Goal: Information Seeking & Learning: Learn about a topic

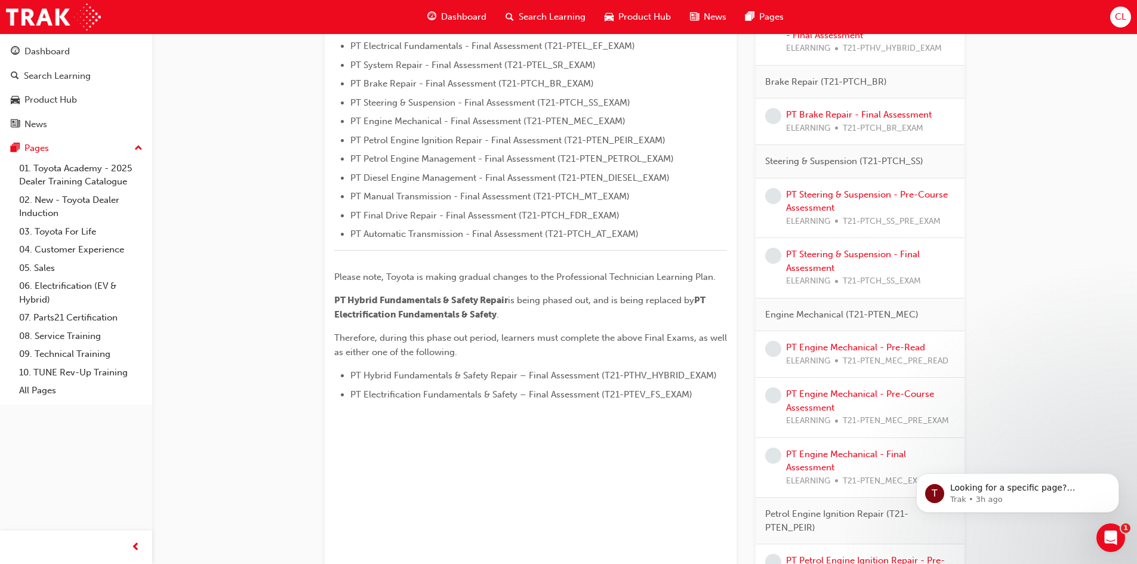
scroll to position [418, 0]
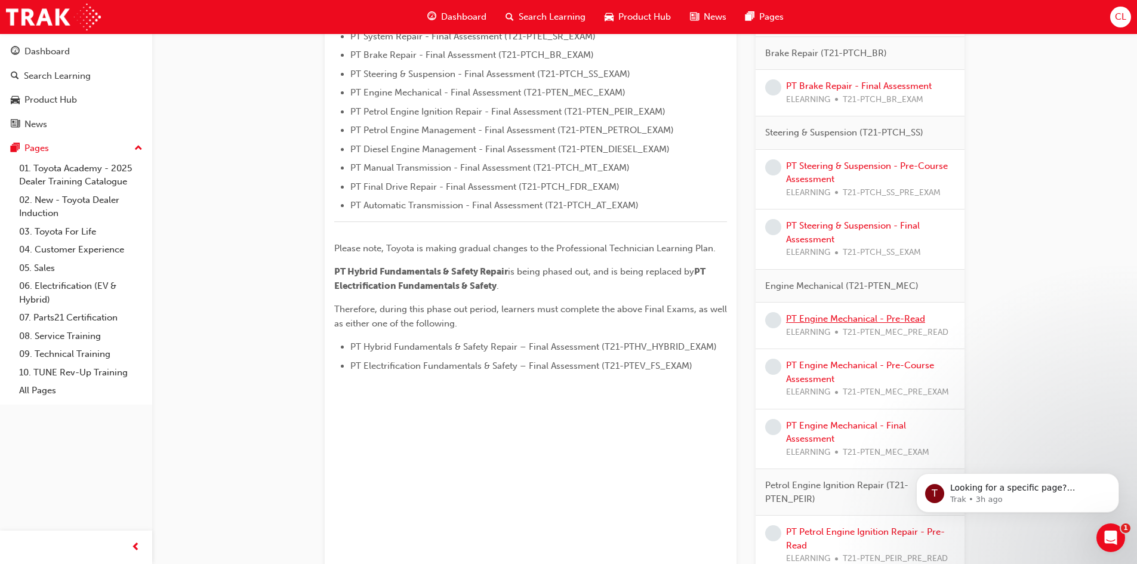
click at [816, 318] on link "PT Engine Mechanical - Pre-Read" at bounding box center [855, 318] width 139 height 11
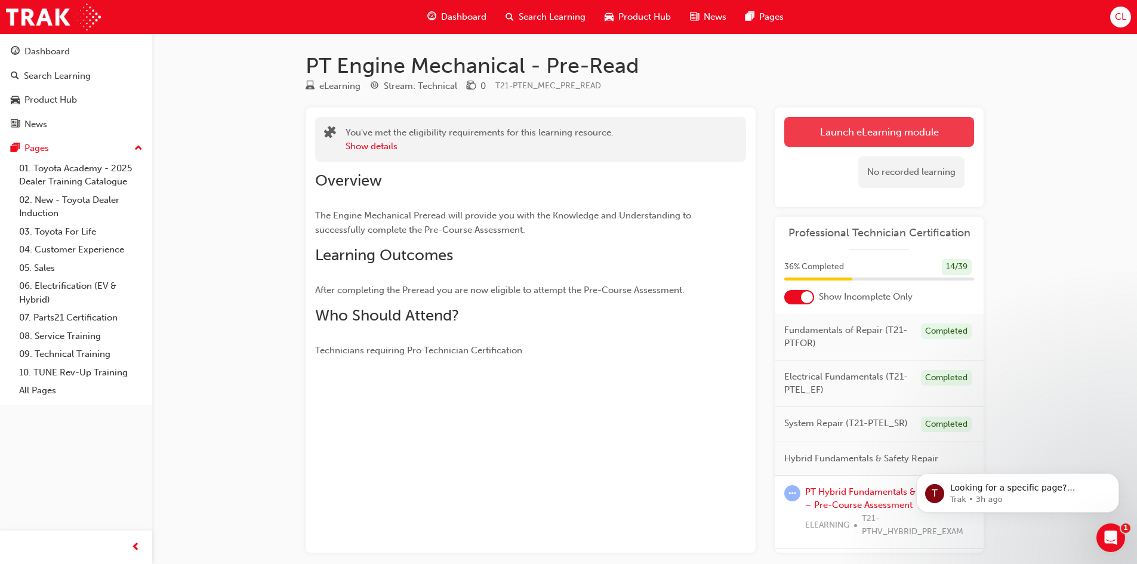
click at [858, 126] on link "Launch eLearning module" at bounding box center [880, 132] width 190 height 30
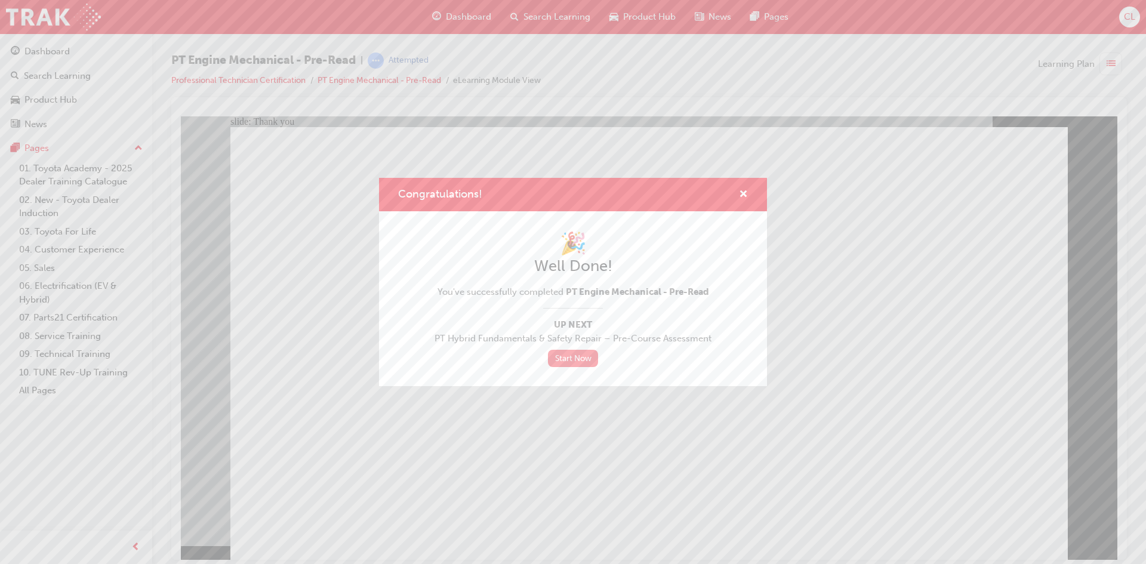
click at [593, 361] on link "Start Now" at bounding box center [573, 358] width 50 height 17
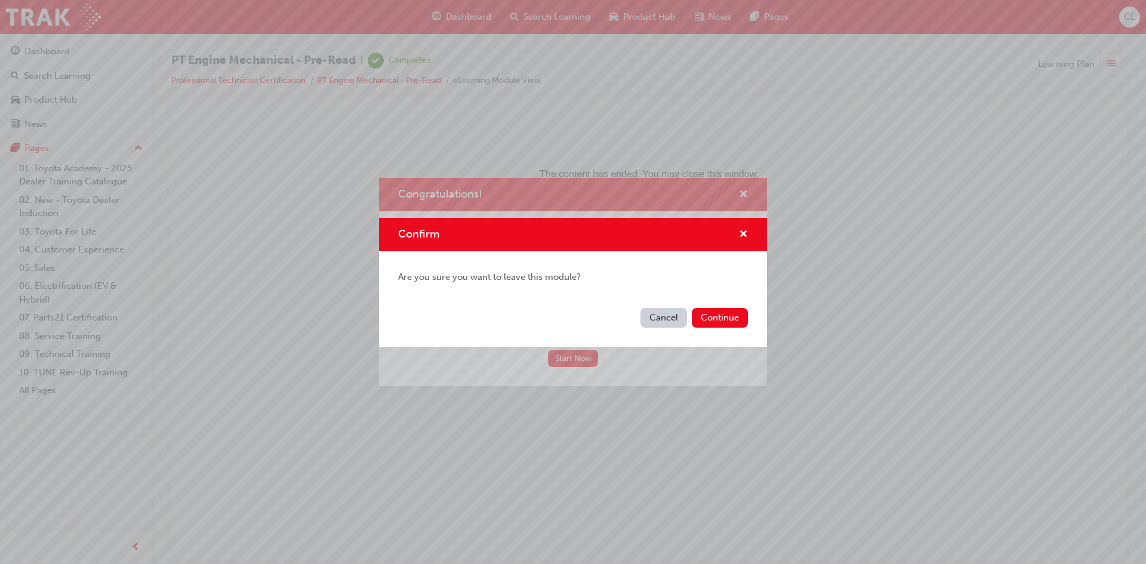
click at [660, 324] on button "Cancel" at bounding box center [664, 318] width 47 height 20
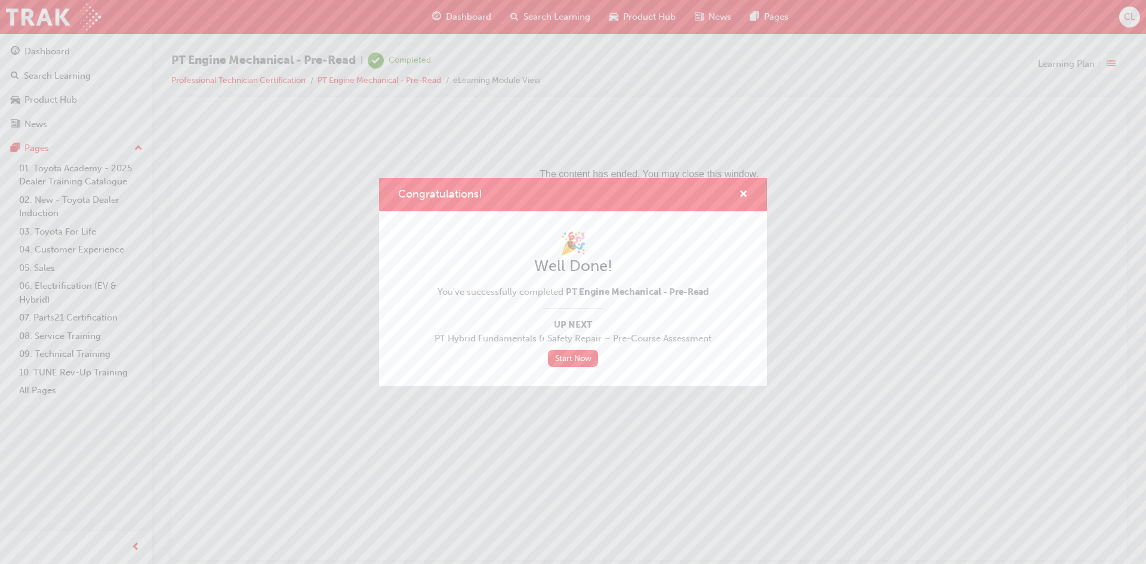
click at [739, 197] on div "Congratulations!" at bounding box center [739, 194] width 19 height 15
click at [745, 196] on span "cross-icon" at bounding box center [743, 195] width 9 height 11
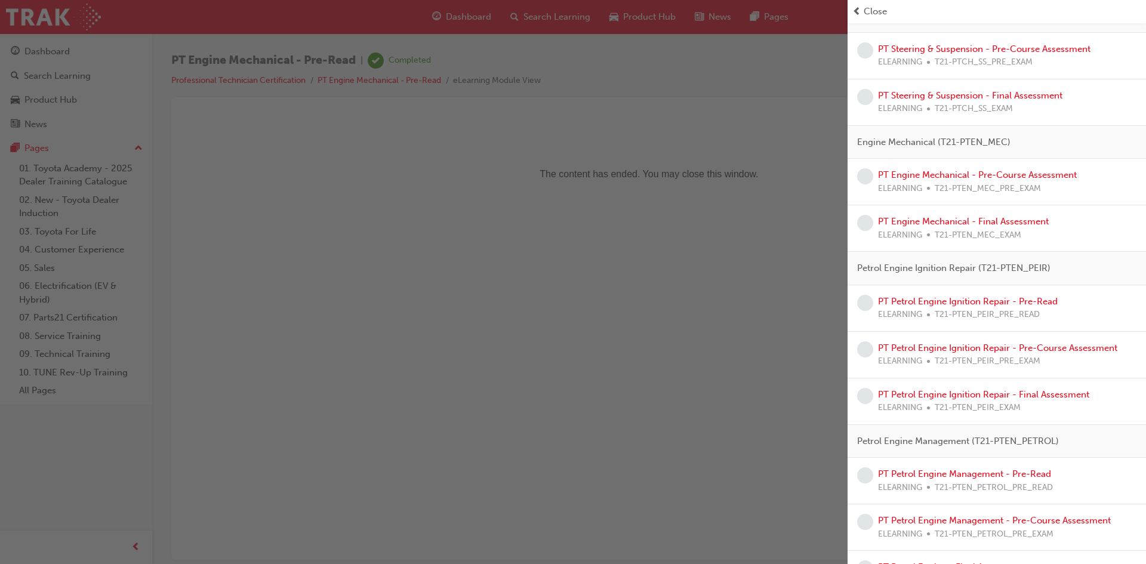
scroll to position [597, 0]
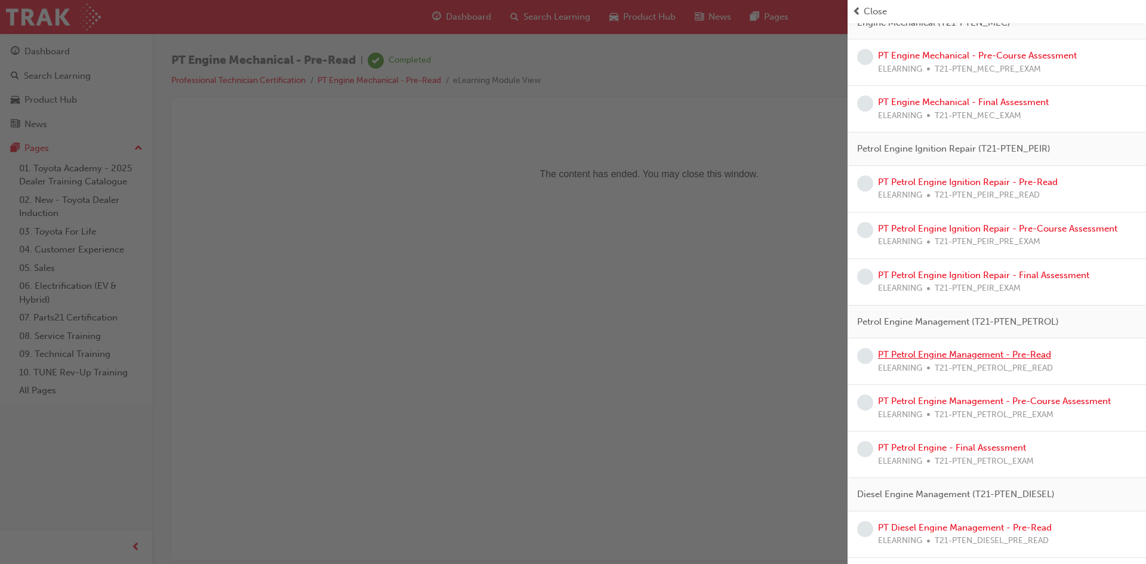
click at [977, 353] on link "PT Petrol Engine Management - Pre-Read" at bounding box center [964, 354] width 173 height 11
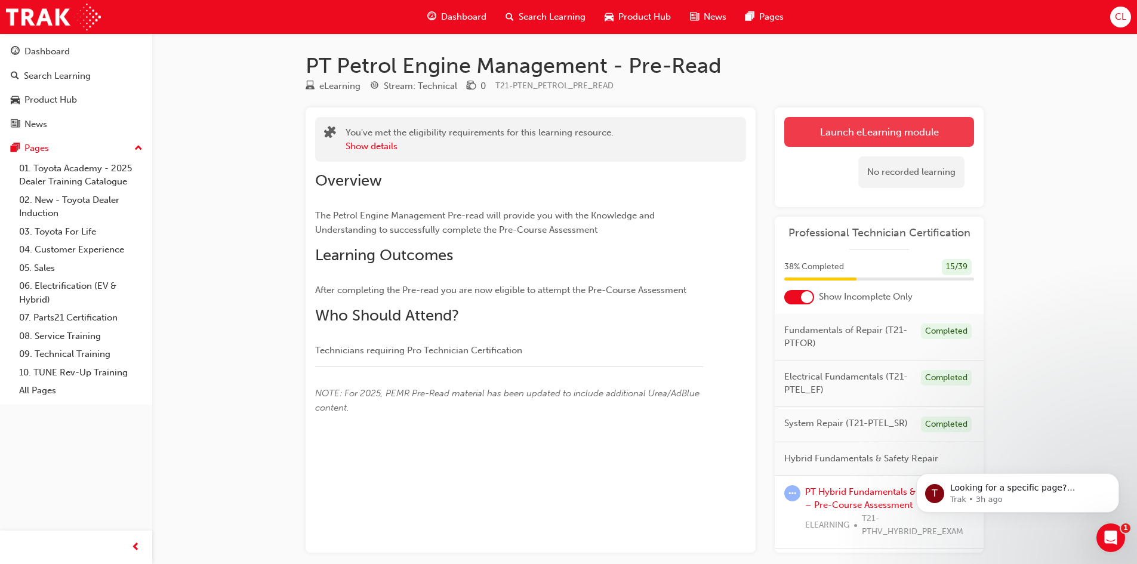
click at [816, 131] on link "Launch eLearning module" at bounding box center [880, 132] width 190 height 30
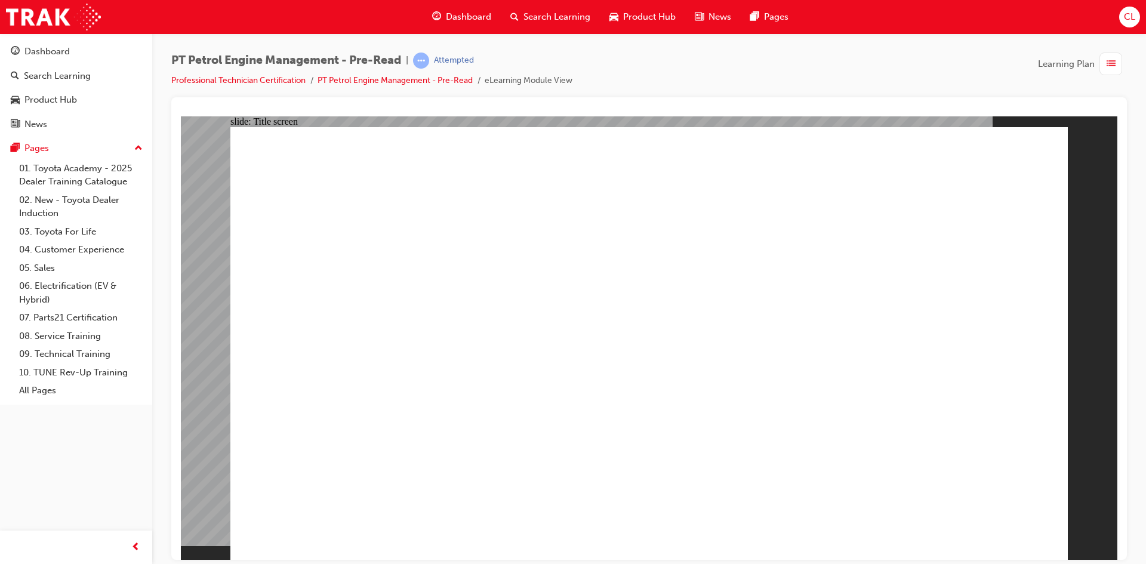
drag, startPoint x: 458, startPoint y: 460, endPoint x: 469, endPoint y: 470, distance: 15.6
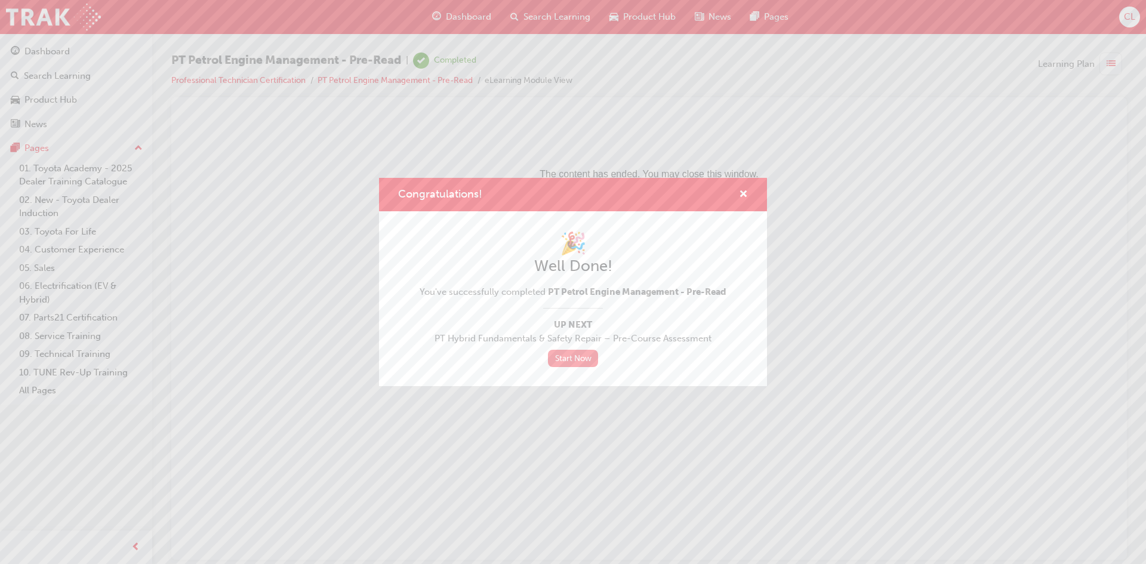
click at [565, 362] on link "Start Now" at bounding box center [573, 358] width 50 height 17
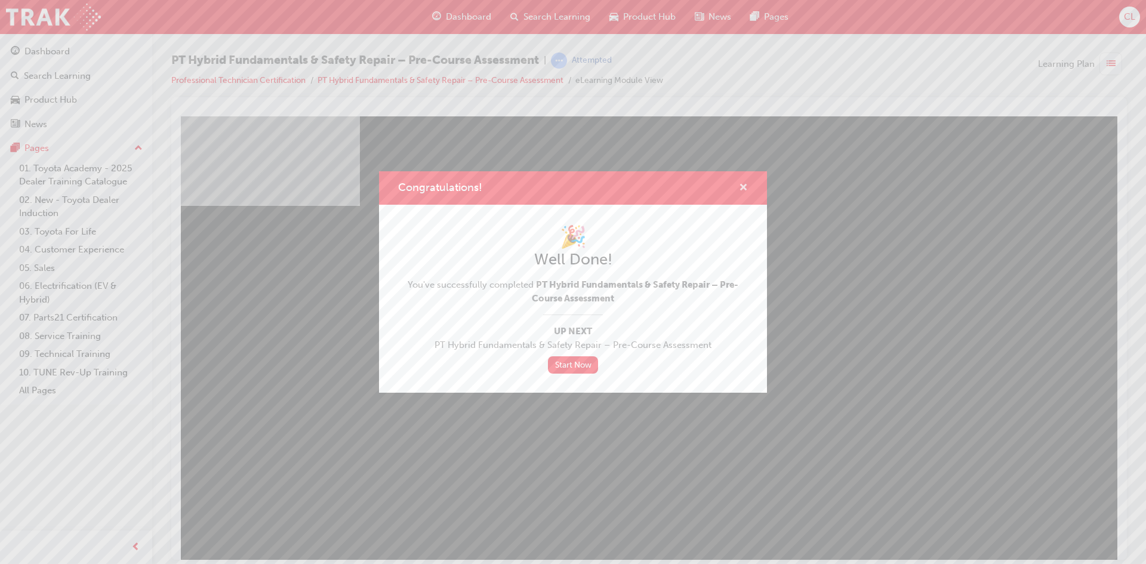
click at [746, 184] on span "cross-icon" at bounding box center [743, 188] width 9 height 11
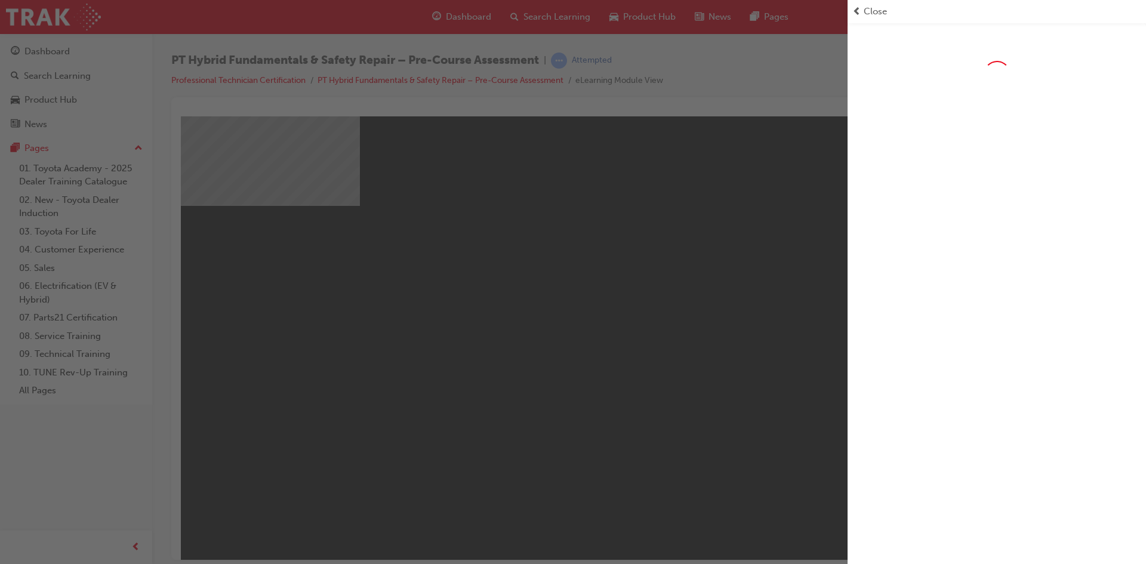
click at [868, 13] on span "Close" at bounding box center [875, 12] width 23 height 14
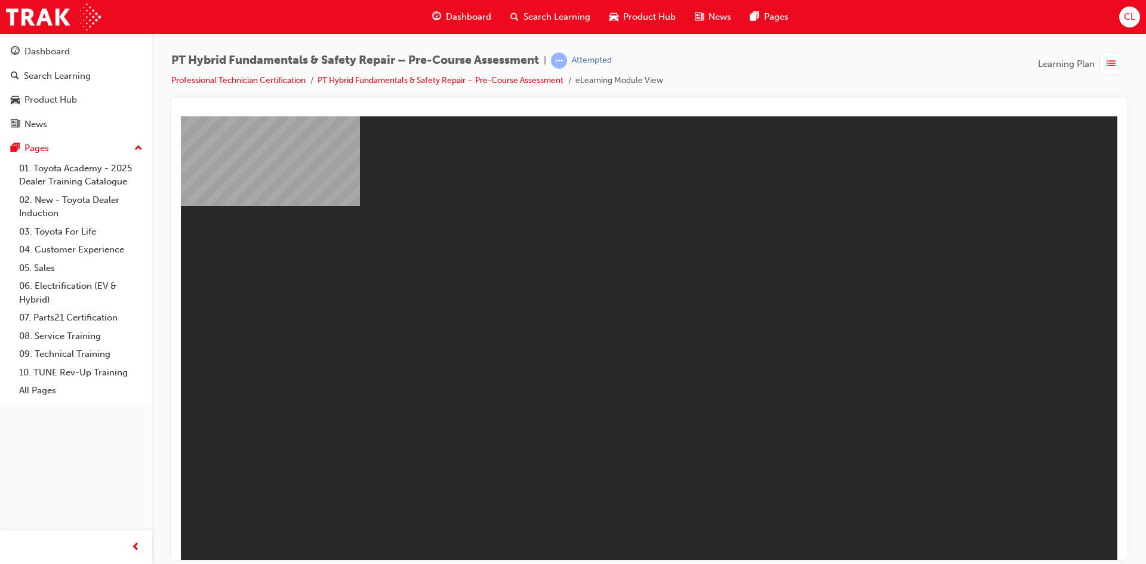
click at [472, 14] on span "Dashboard" at bounding box center [468, 17] width 45 height 14
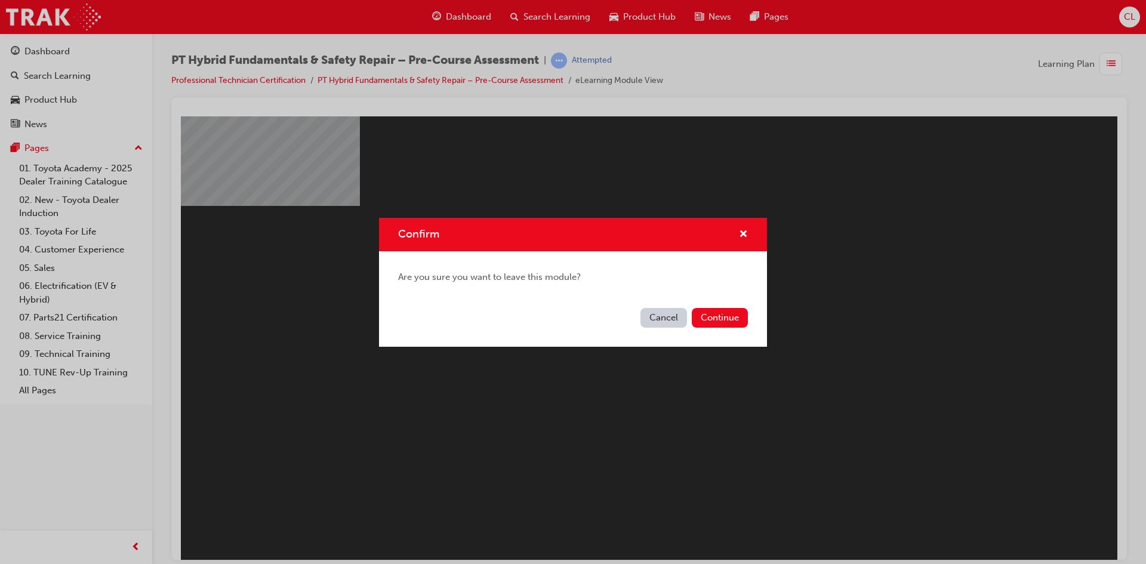
click at [660, 315] on button "Cancel" at bounding box center [664, 318] width 47 height 20
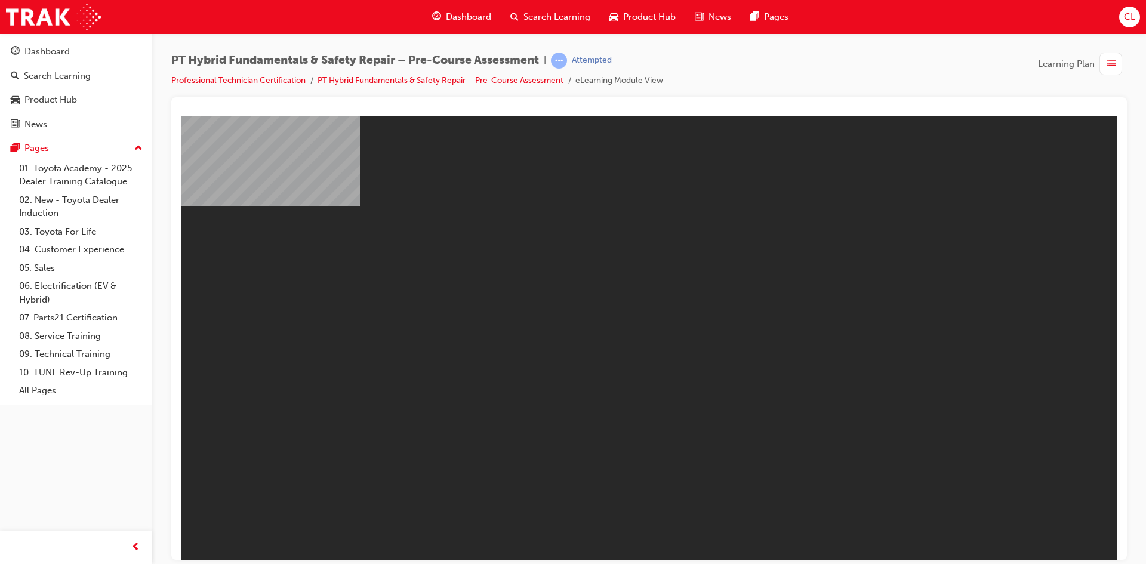
click at [468, 14] on span "Dashboard" at bounding box center [468, 17] width 45 height 14
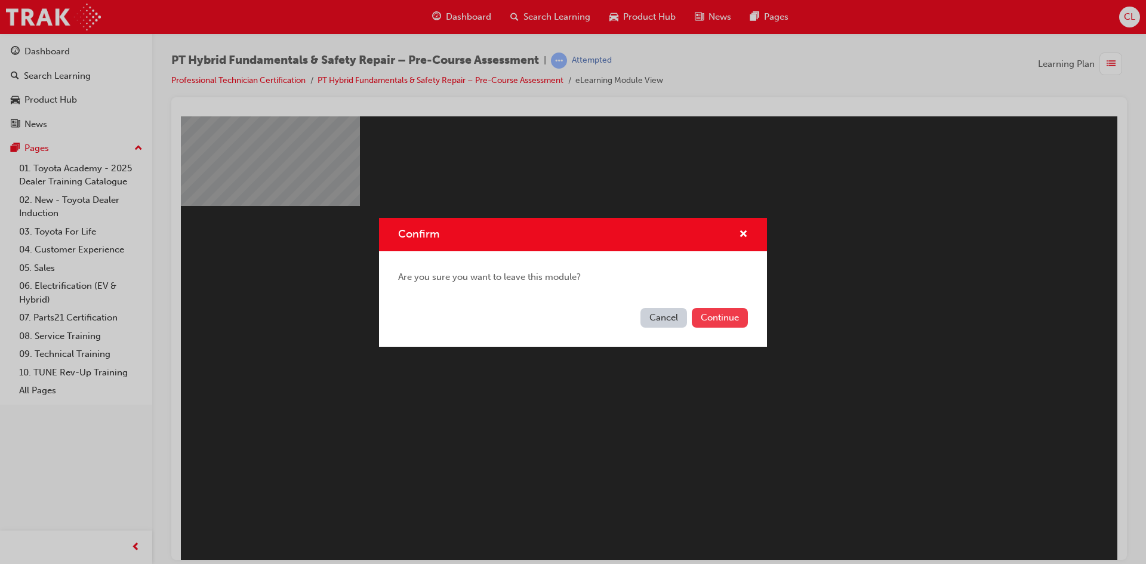
click at [731, 315] on button "Continue" at bounding box center [720, 318] width 56 height 20
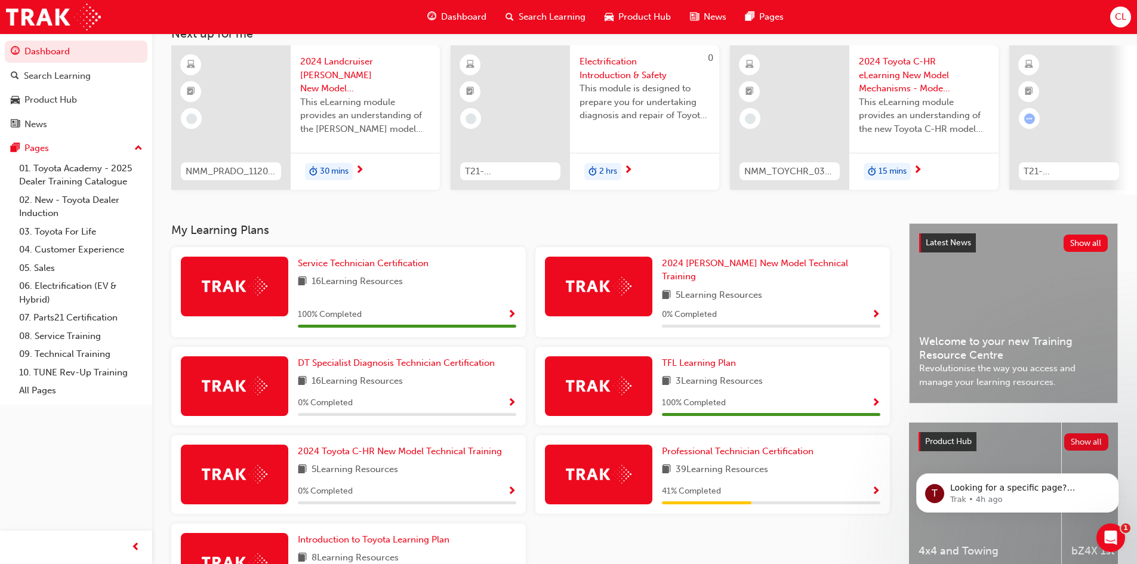
scroll to position [171, 0]
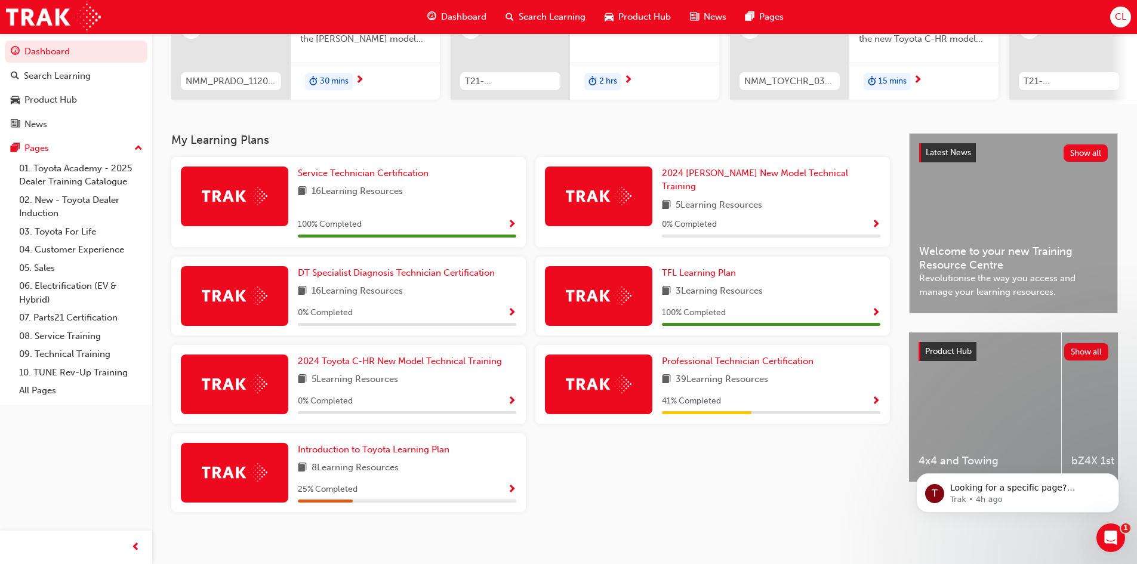
click at [625, 384] on img at bounding box center [599, 384] width 66 height 19
click at [686, 360] on link "Professional Technician Certification" at bounding box center [740, 362] width 156 height 14
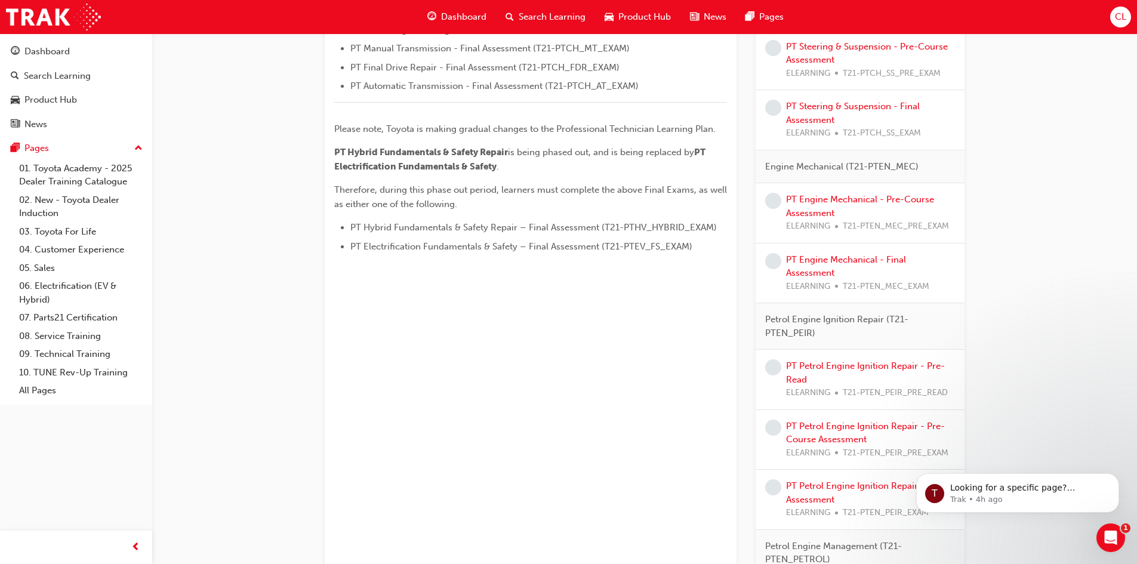
scroll to position [597, 0]
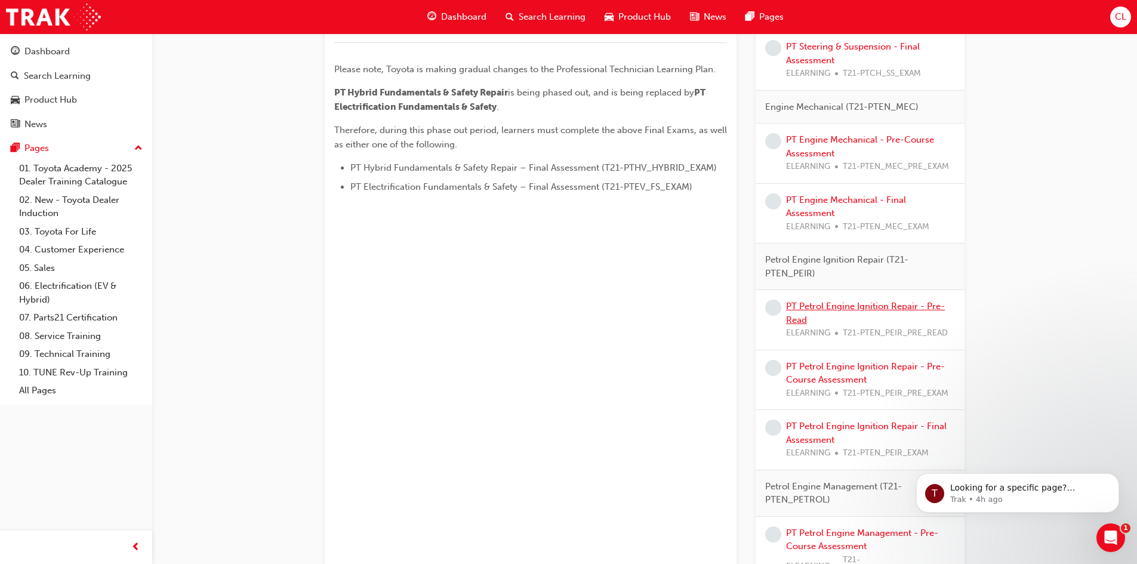
click at [857, 307] on link "PT Petrol Engine Ignition Repair - Pre-Read" at bounding box center [865, 313] width 159 height 24
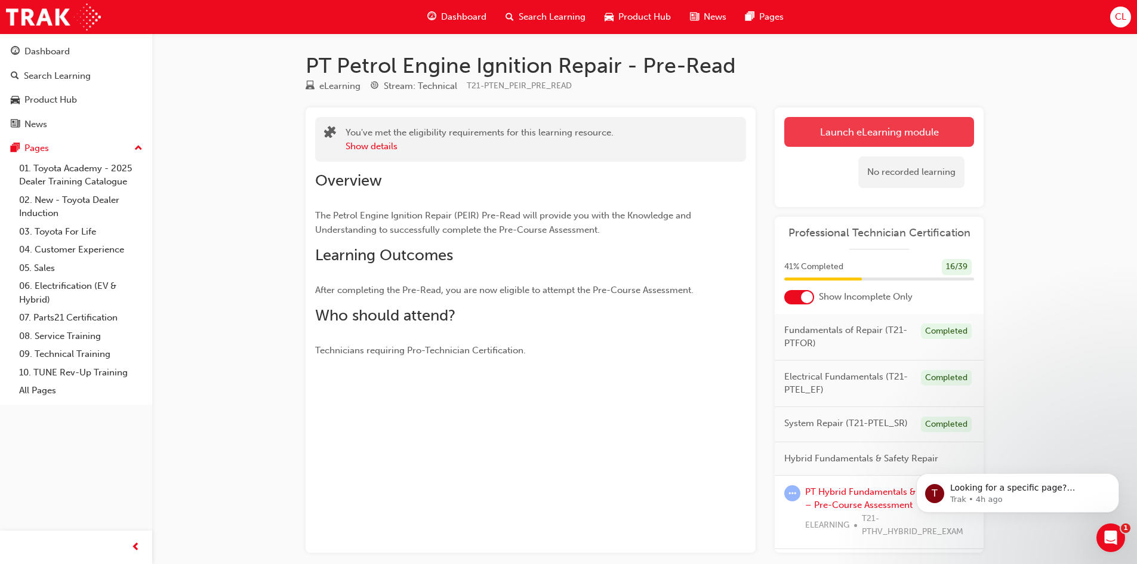
click at [874, 134] on link "Launch eLearning module" at bounding box center [880, 132] width 190 height 30
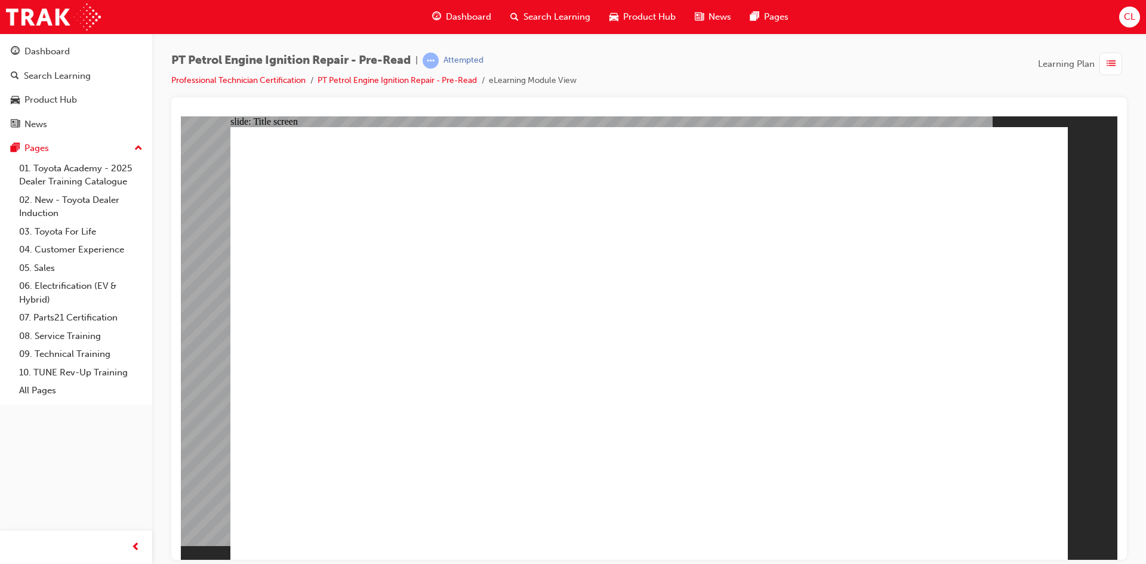
click at [450, 12] on span "Dashboard" at bounding box center [468, 17] width 45 height 14
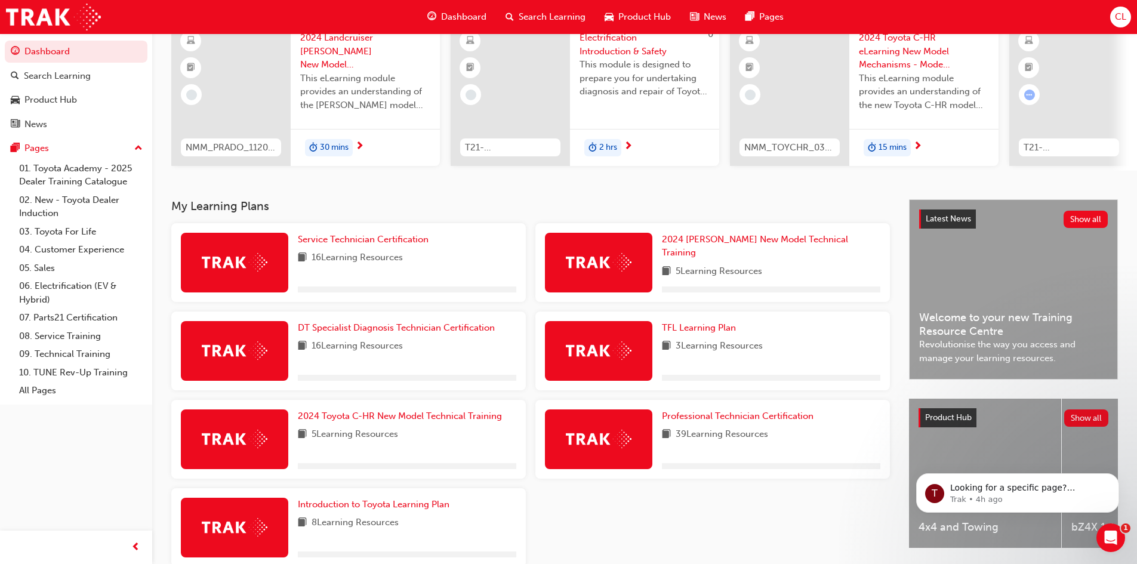
scroll to position [171, 0]
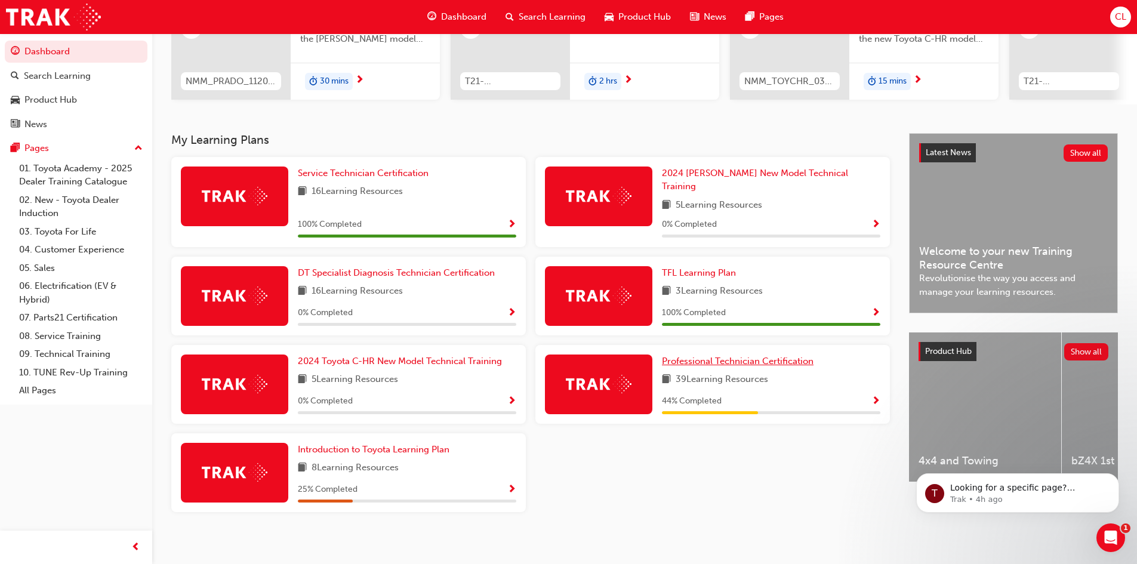
click at [710, 356] on span "Professional Technician Certification" at bounding box center [738, 361] width 152 height 11
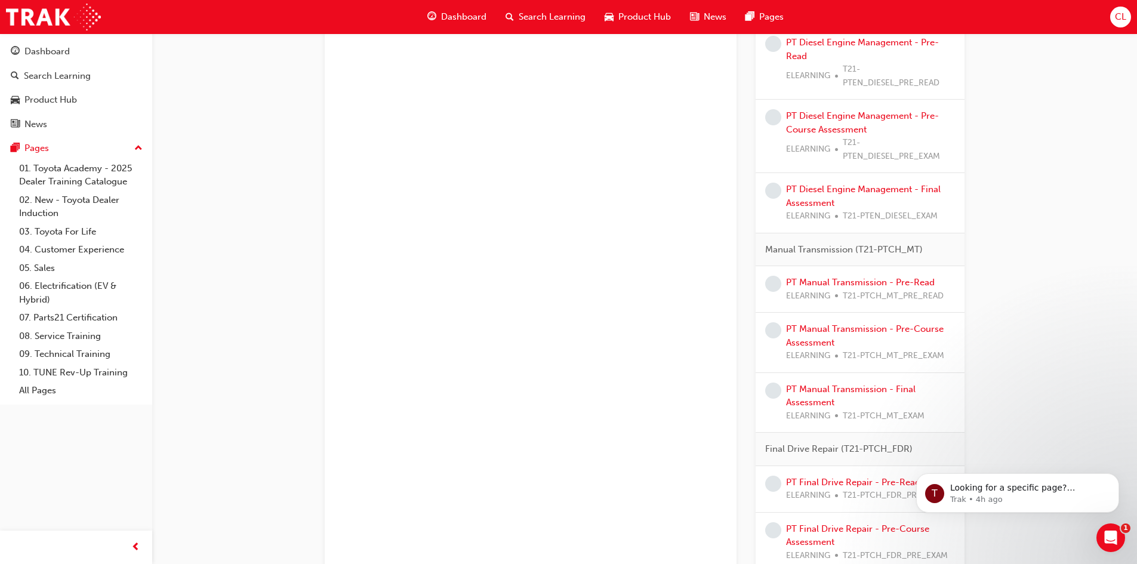
scroll to position [1490, 0]
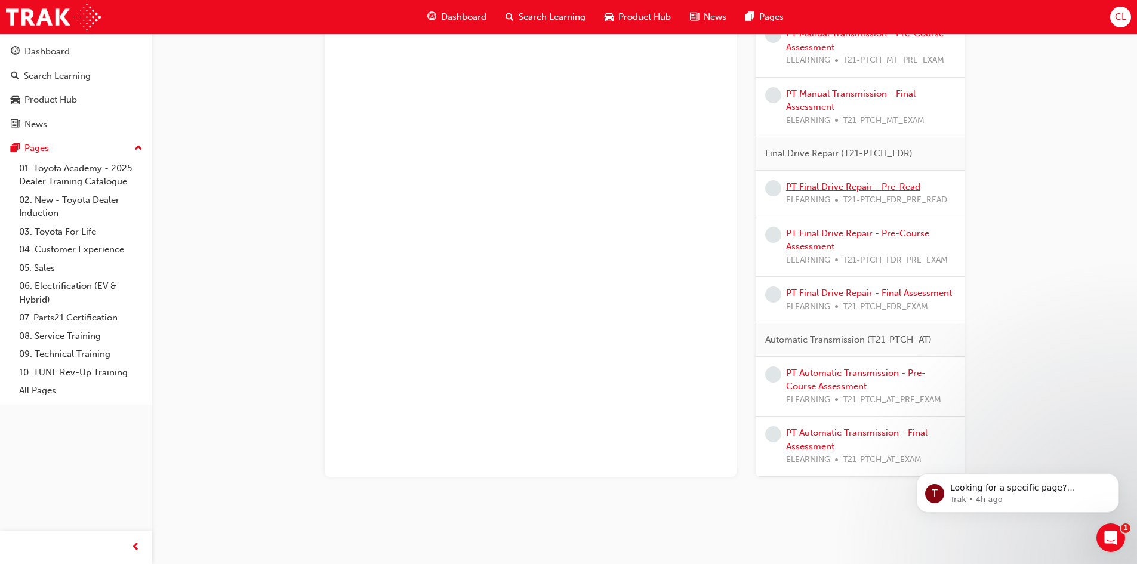
click at [832, 188] on link "PT Final Drive Repair - Pre-Read" at bounding box center [853, 186] width 134 height 11
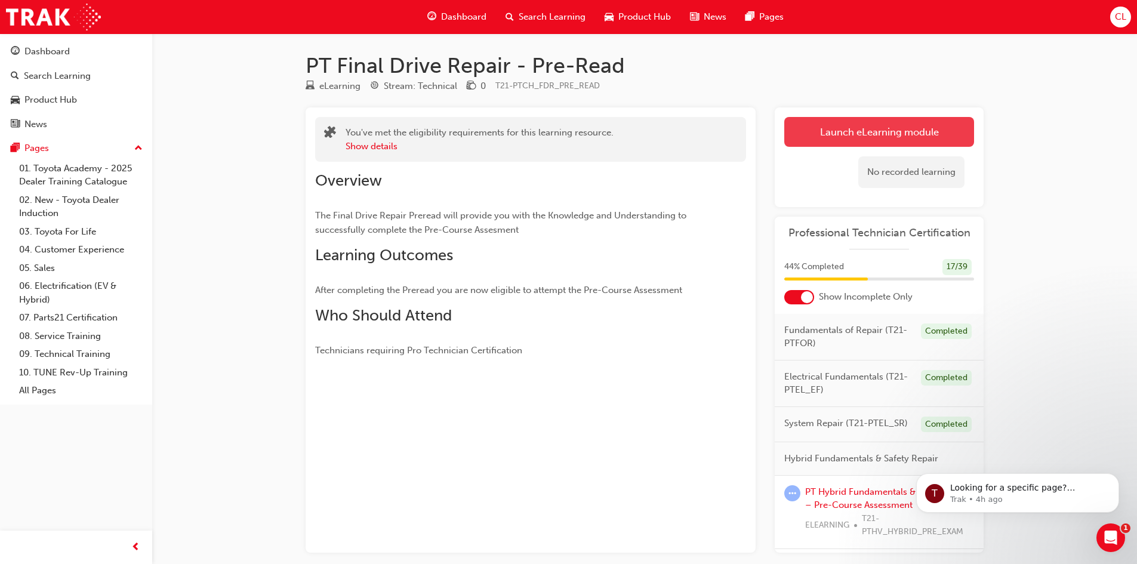
click at [900, 131] on link "Launch eLearning module" at bounding box center [880, 132] width 190 height 30
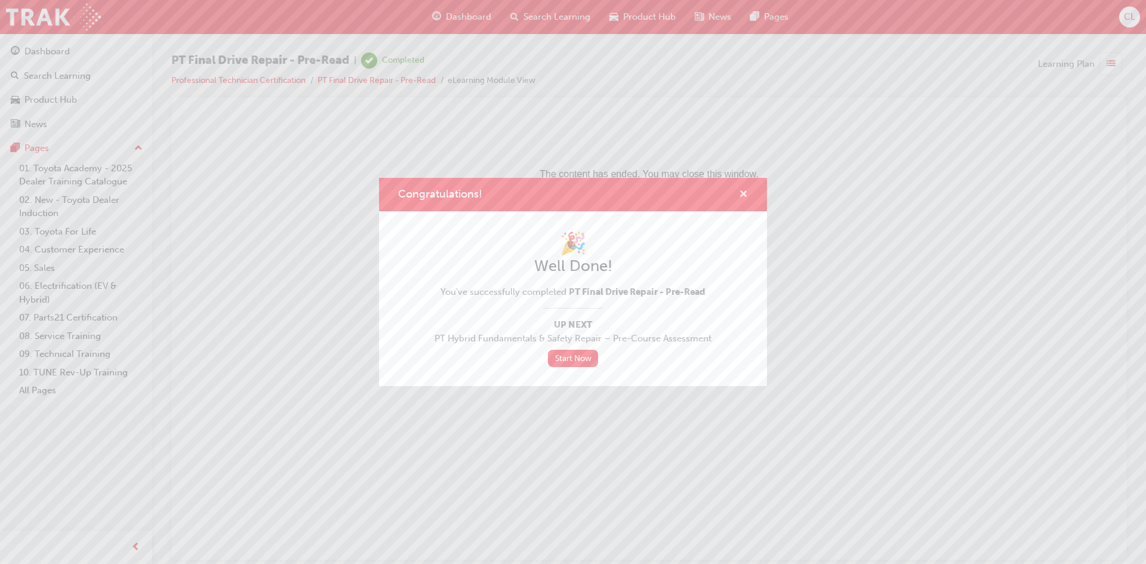
click at [745, 193] on span "cross-icon" at bounding box center [743, 195] width 9 height 11
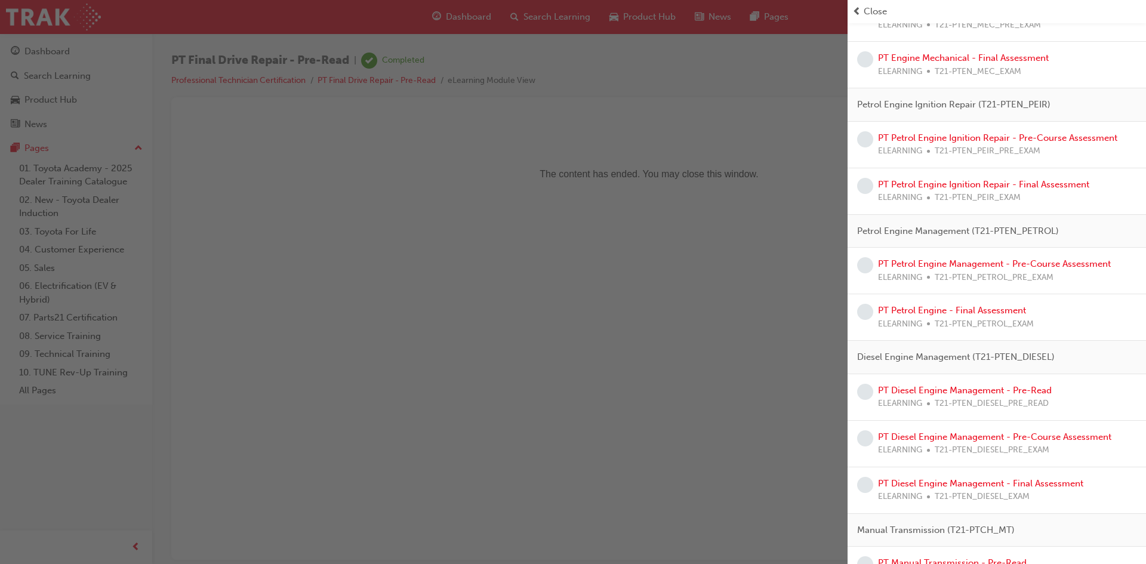
scroll to position [716, 0]
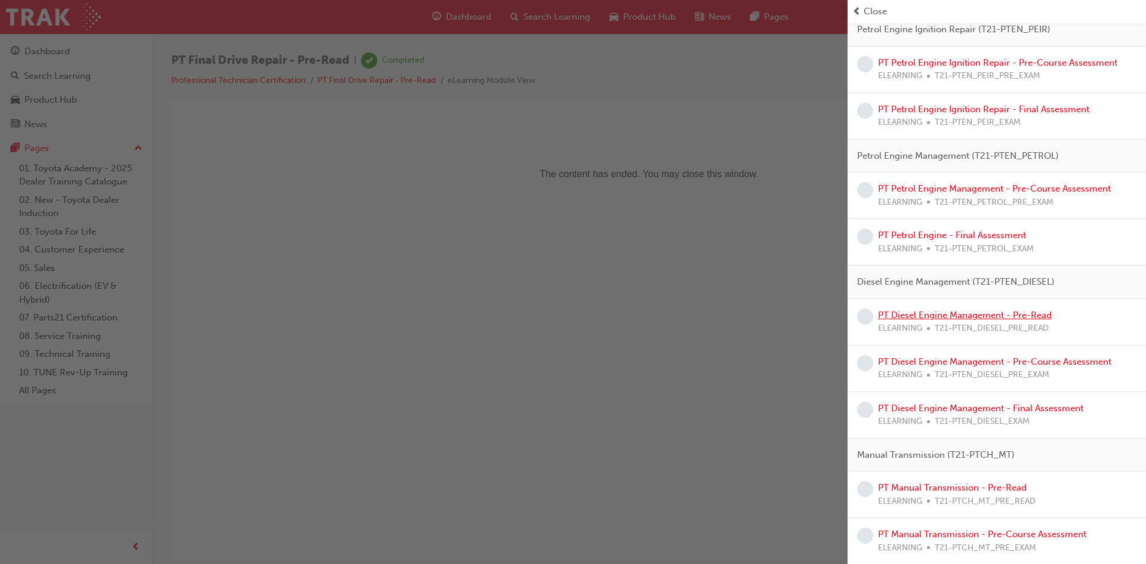
click at [979, 318] on link "PT Diesel Engine Management - Pre-Read" at bounding box center [965, 315] width 174 height 11
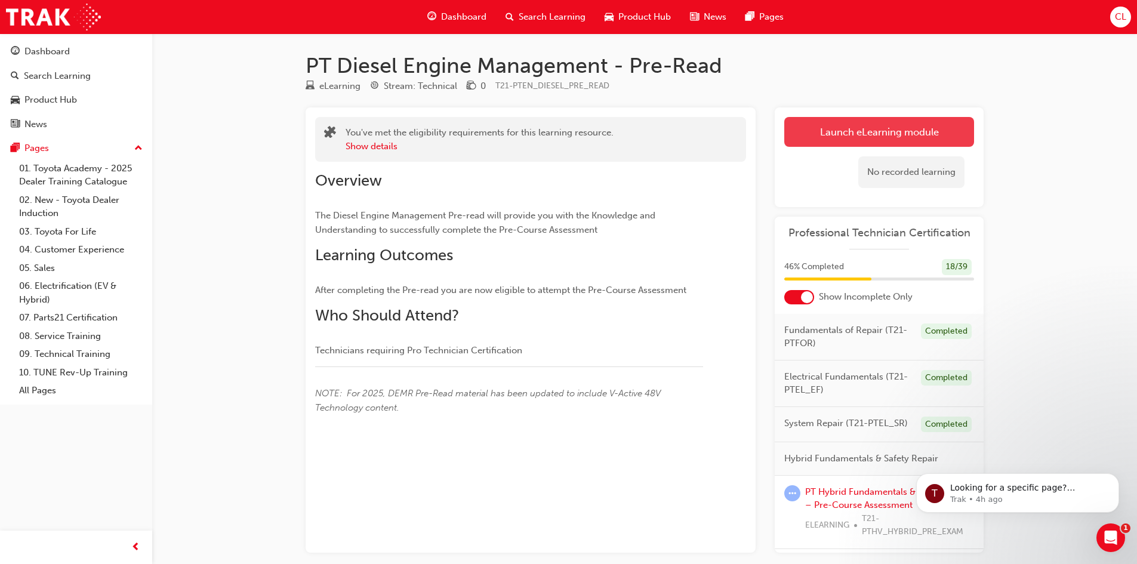
click at [890, 125] on link "Launch eLearning module" at bounding box center [880, 132] width 190 height 30
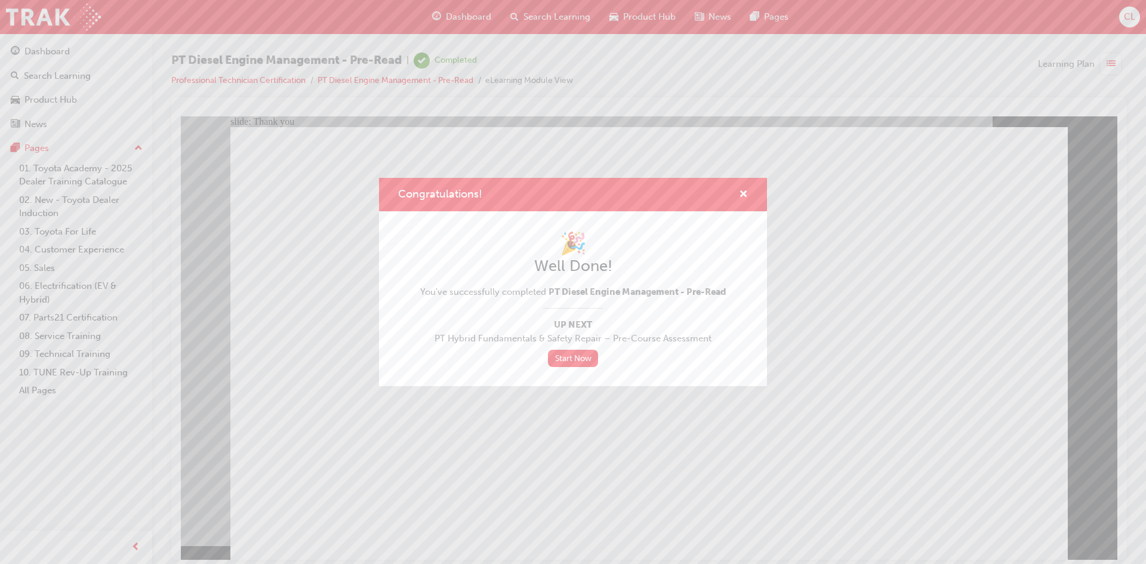
click at [749, 191] on div "Congratulations!" at bounding box center [573, 195] width 388 height 34
click at [744, 193] on span "cross-icon" at bounding box center [743, 195] width 9 height 11
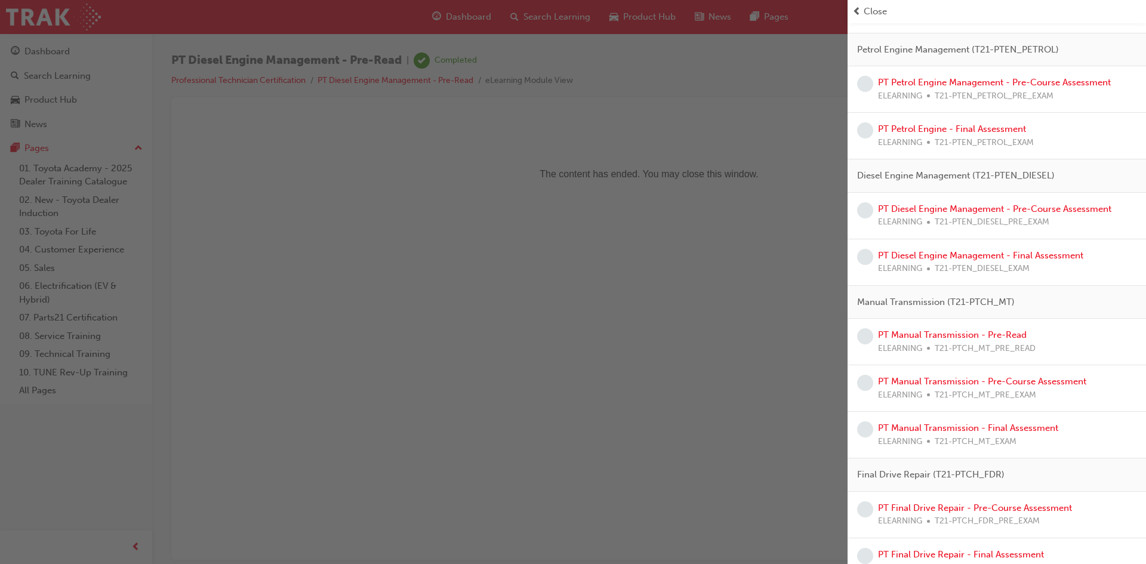
scroll to position [896, 0]
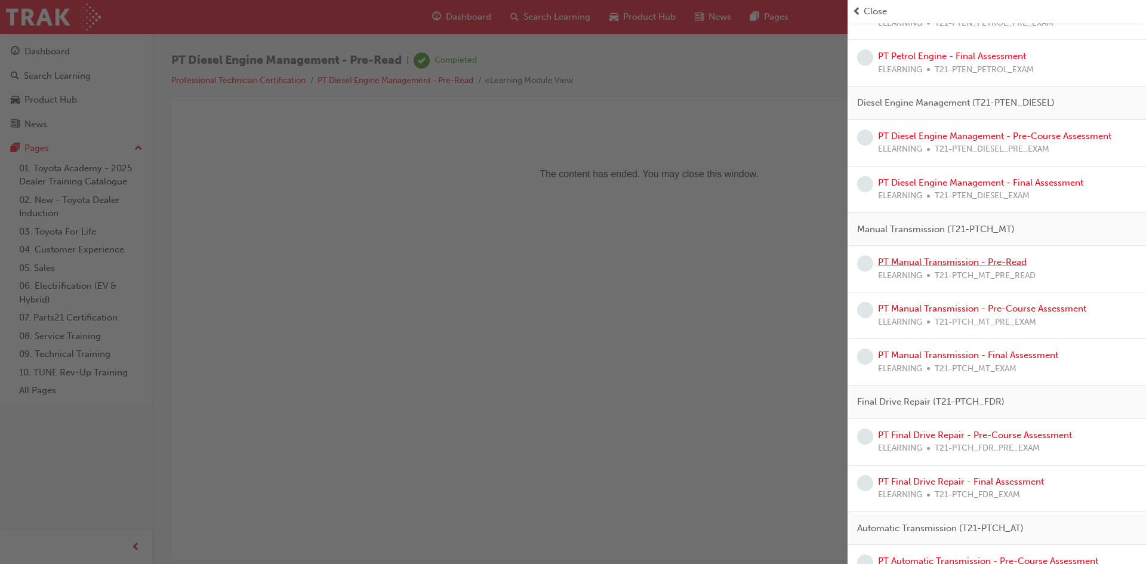
click at [973, 259] on link "PT Manual Transmission - Pre-Read" at bounding box center [952, 262] width 149 height 11
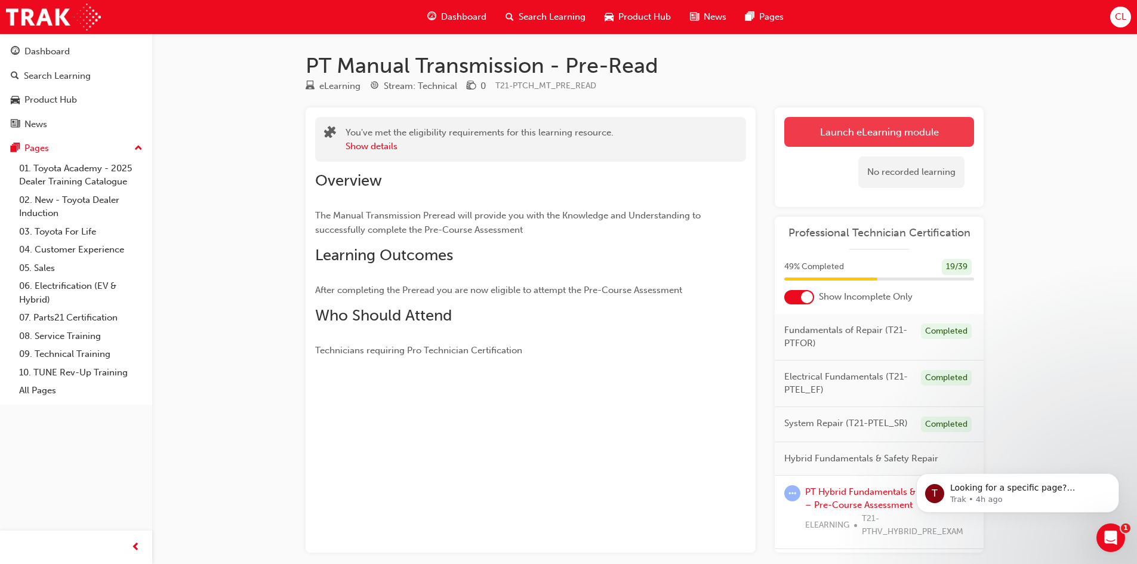
click at [892, 126] on link "Launch eLearning module" at bounding box center [880, 132] width 190 height 30
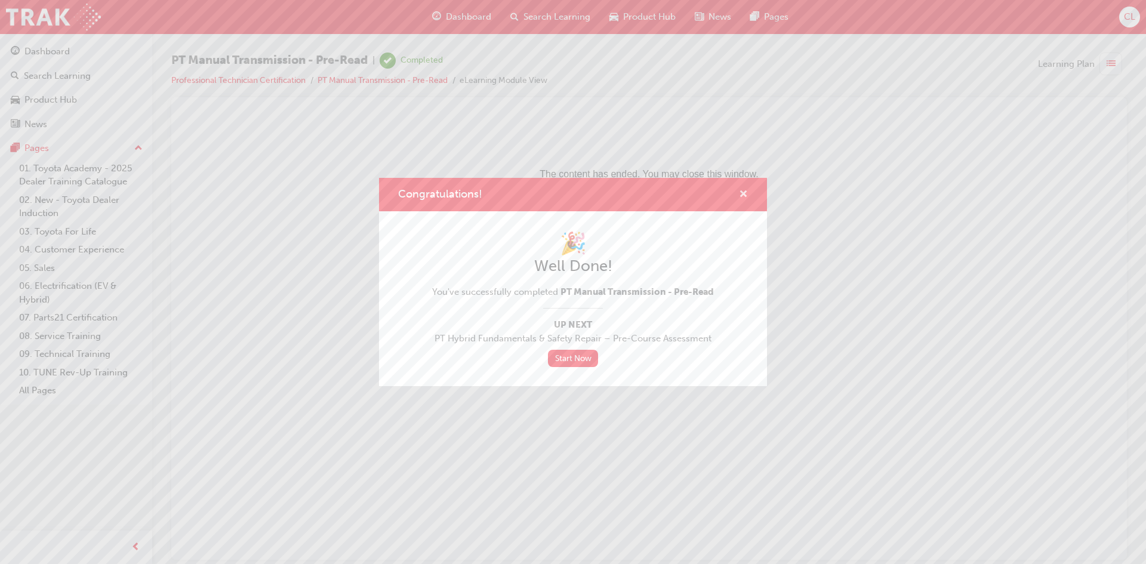
click at [745, 198] on span "cross-icon" at bounding box center [743, 195] width 9 height 11
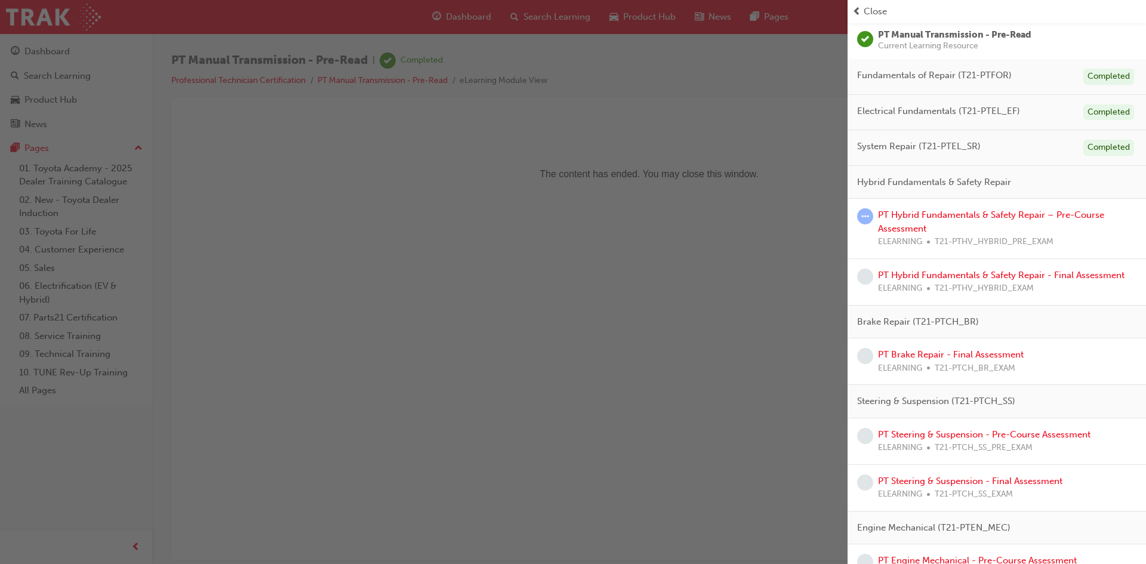
scroll to position [147, 0]
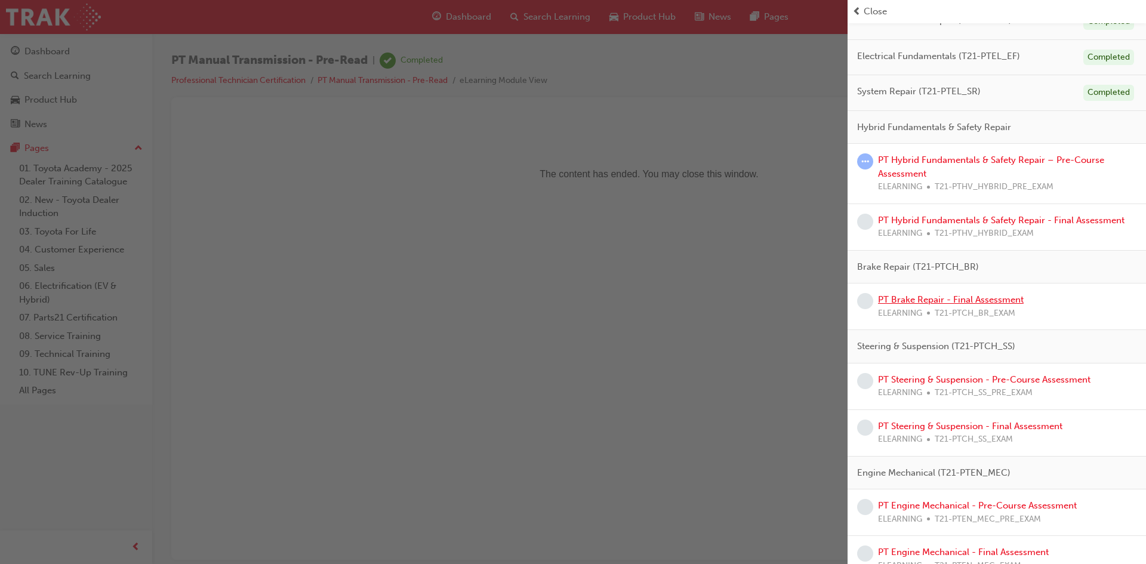
click at [1005, 302] on link "PT Brake Repair - Final Assessment" at bounding box center [951, 299] width 146 height 11
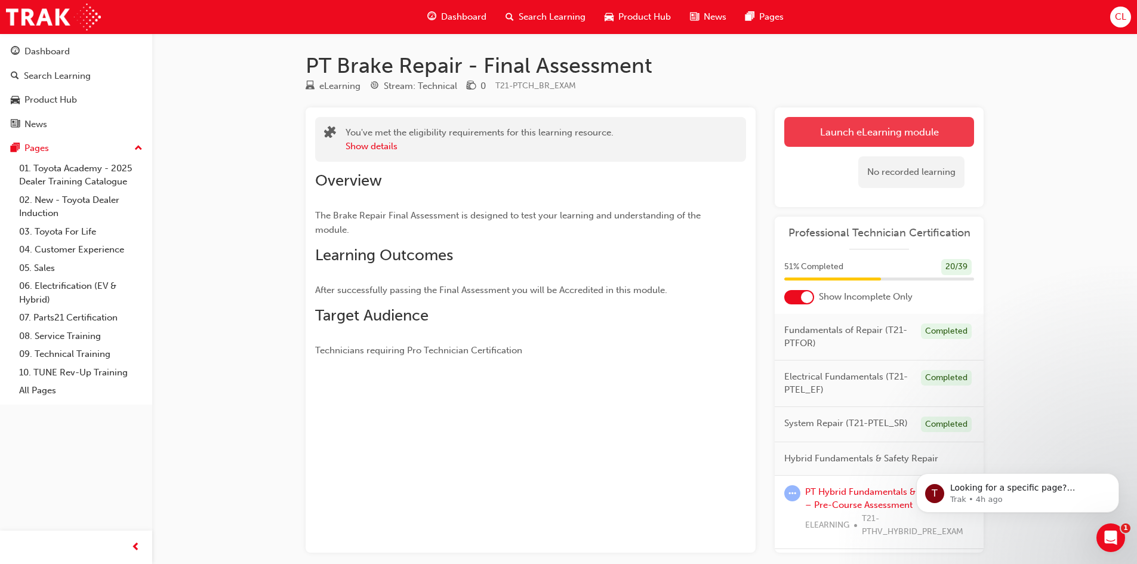
click at [885, 138] on link "Launch eLearning module" at bounding box center [880, 132] width 190 height 30
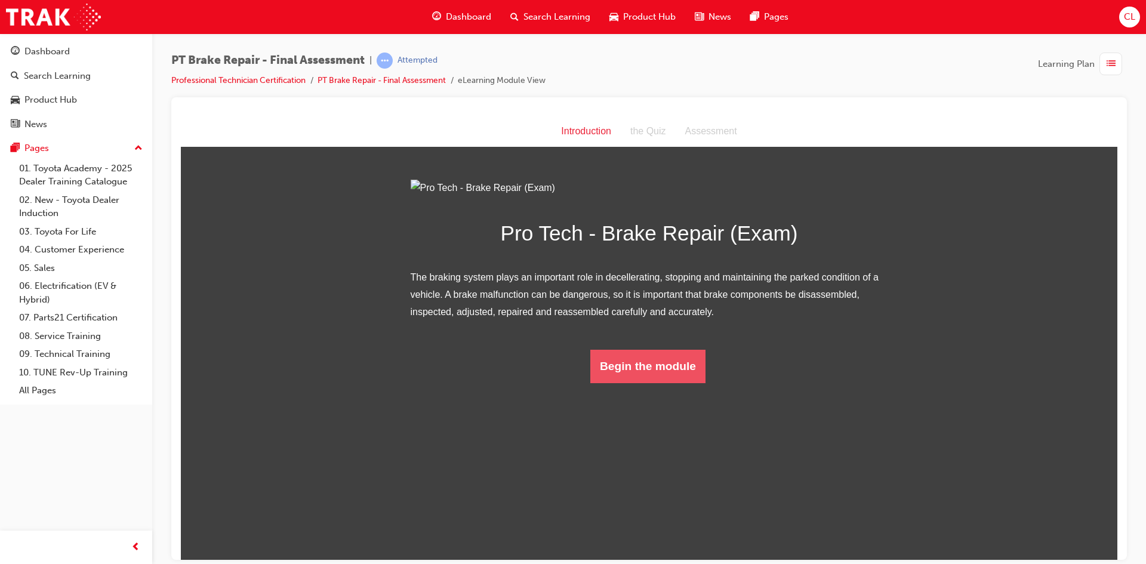
click at [620, 383] on button "Begin the module" at bounding box center [647, 365] width 115 height 33
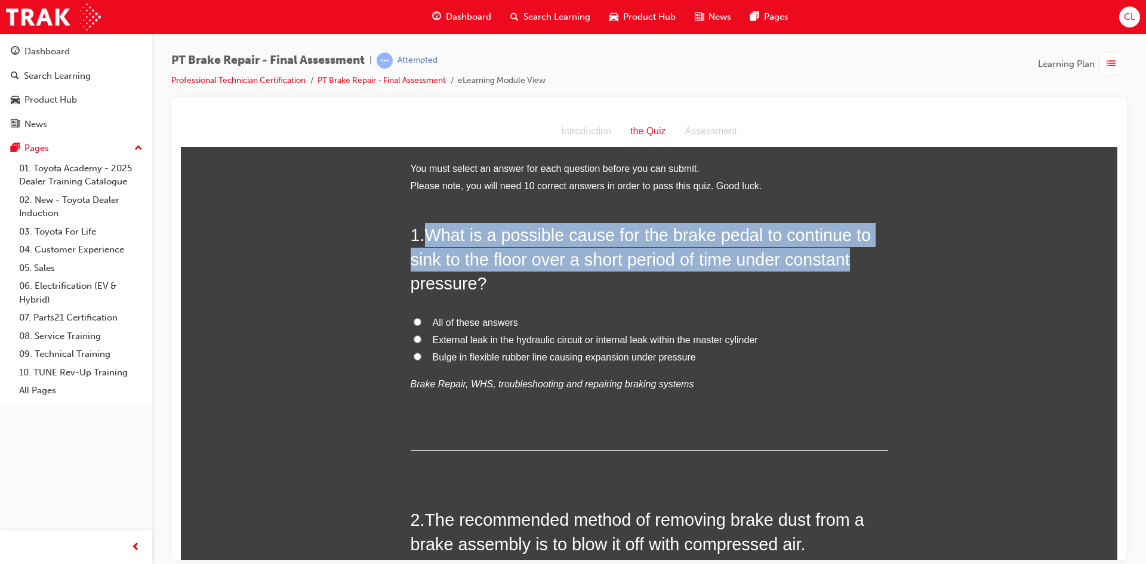
drag, startPoint x: 423, startPoint y: 233, endPoint x: 854, endPoint y: 248, distance: 431.9
click at [854, 248] on h2 "1 . What is a possible cause for the brake pedal to continue to sink to the flo…" at bounding box center [650, 259] width 478 height 72
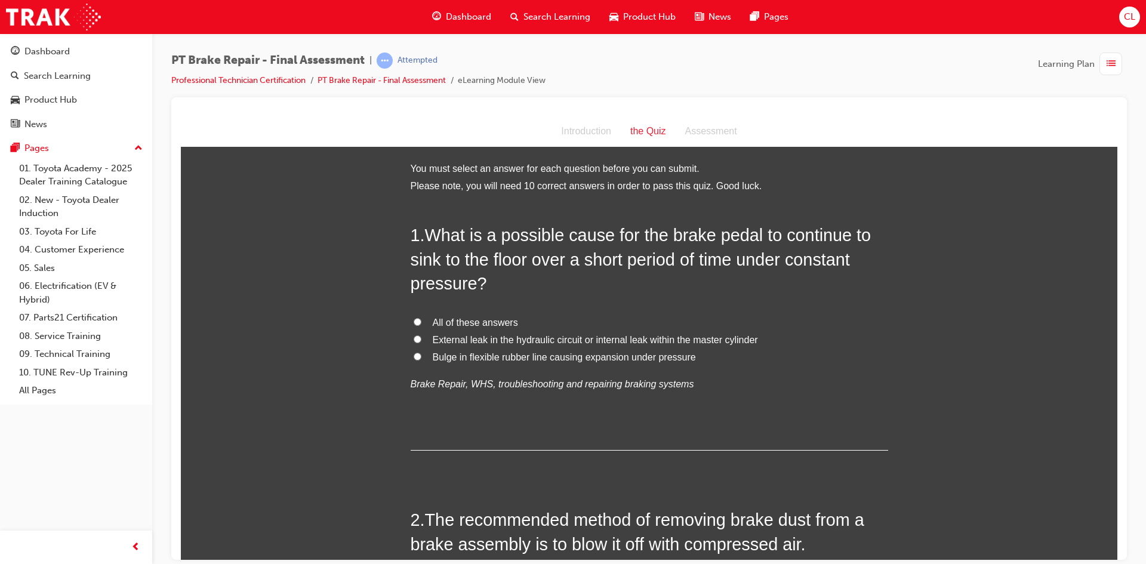
click at [469, 319] on span "All of these answers" at bounding box center [475, 322] width 85 height 10
click at [422, 319] on input "All of these answers" at bounding box center [418, 322] width 8 height 8
radio input "true"
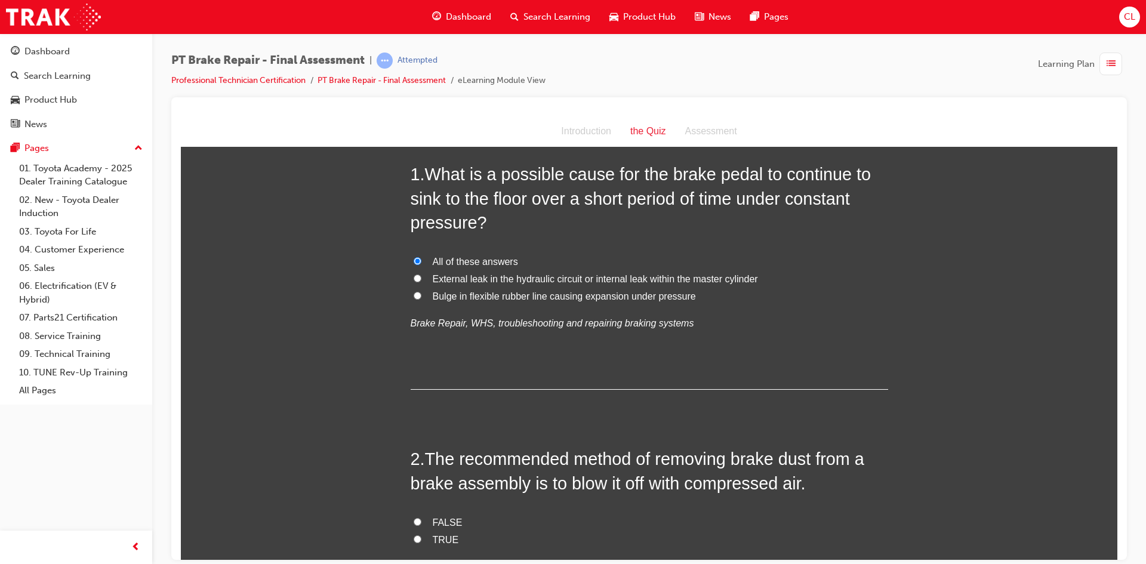
scroll to position [239, 0]
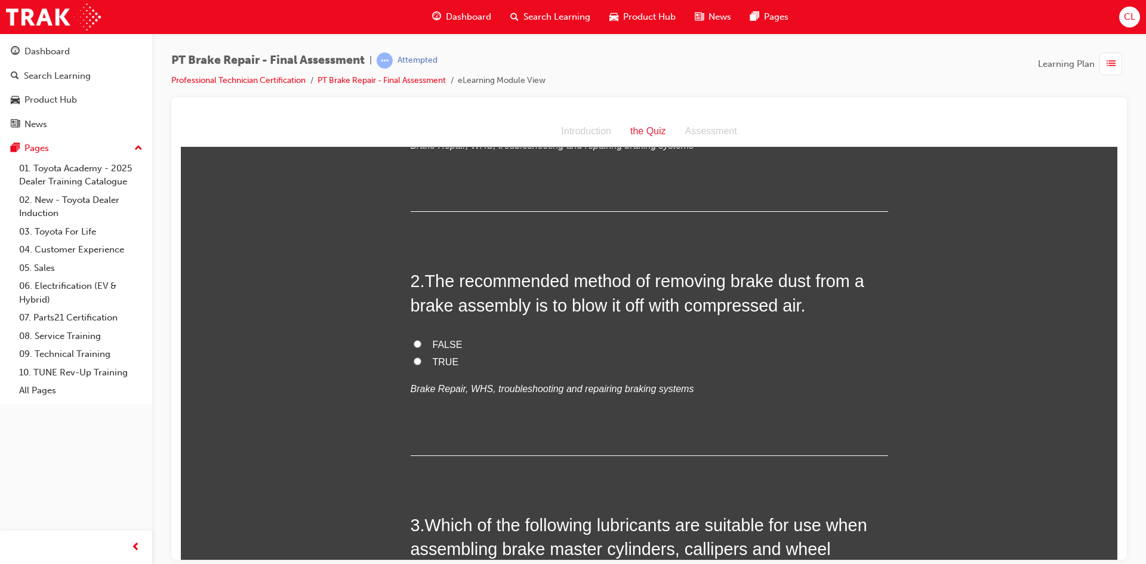
click at [442, 344] on span "FALSE" at bounding box center [448, 344] width 30 height 10
click at [422, 344] on input "FALSE" at bounding box center [418, 344] width 8 height 8
radio input "true"
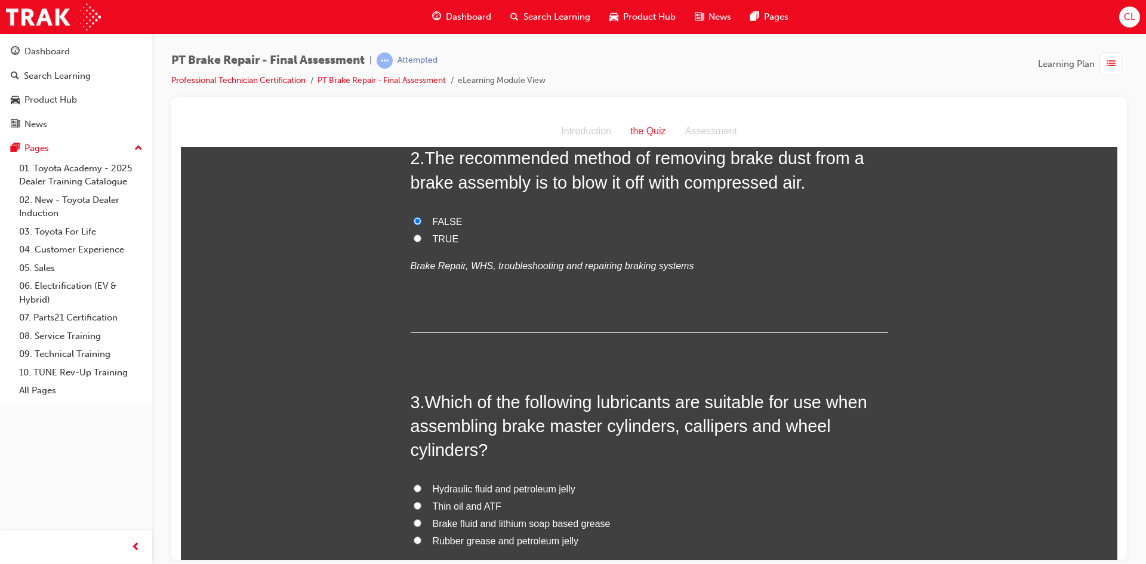
scroll to position [537, 0]
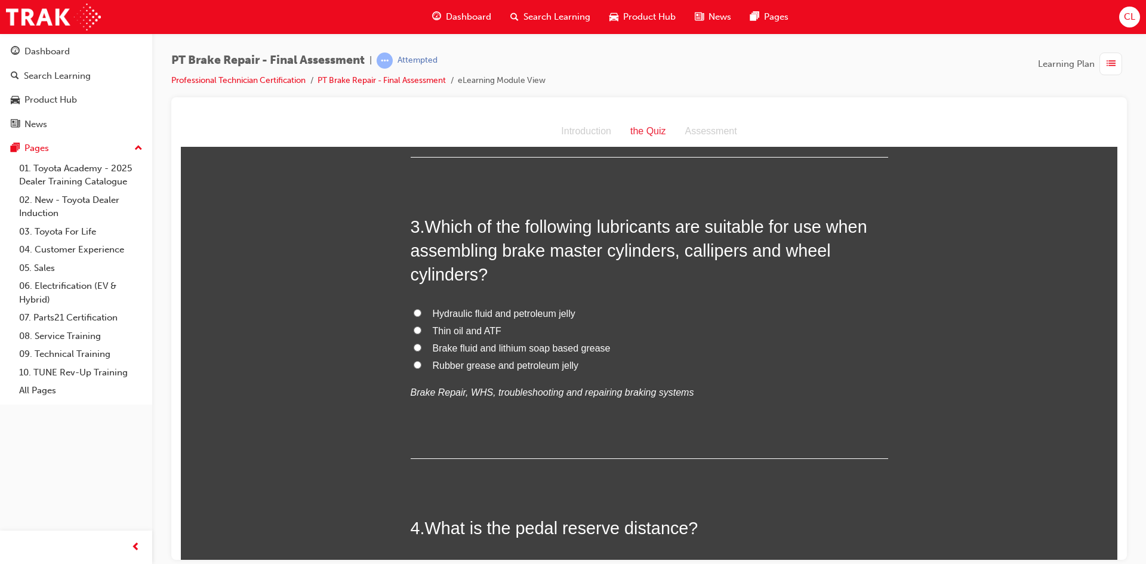
click at [452, 366] on span "Rubber grease and petroleum jelly" at bounding box center [506, 365] width 146 height 10
click at [422, 366] on input "Rubber grease and petroleum jelly" at bounding box center [418, 365] width 8 height 8
radio input "true"
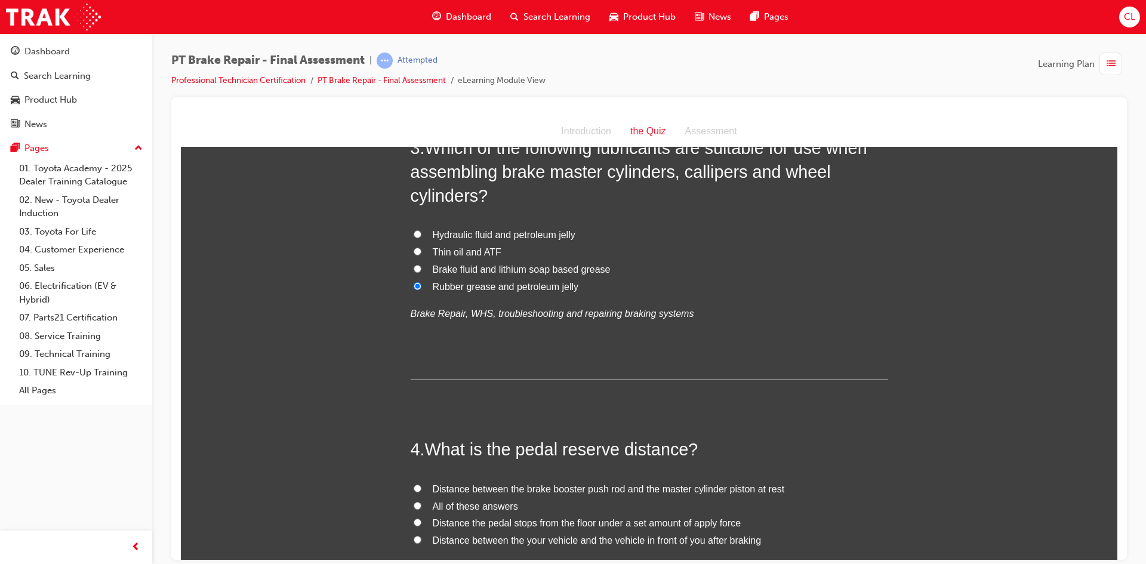
scroll to position [776, 0]
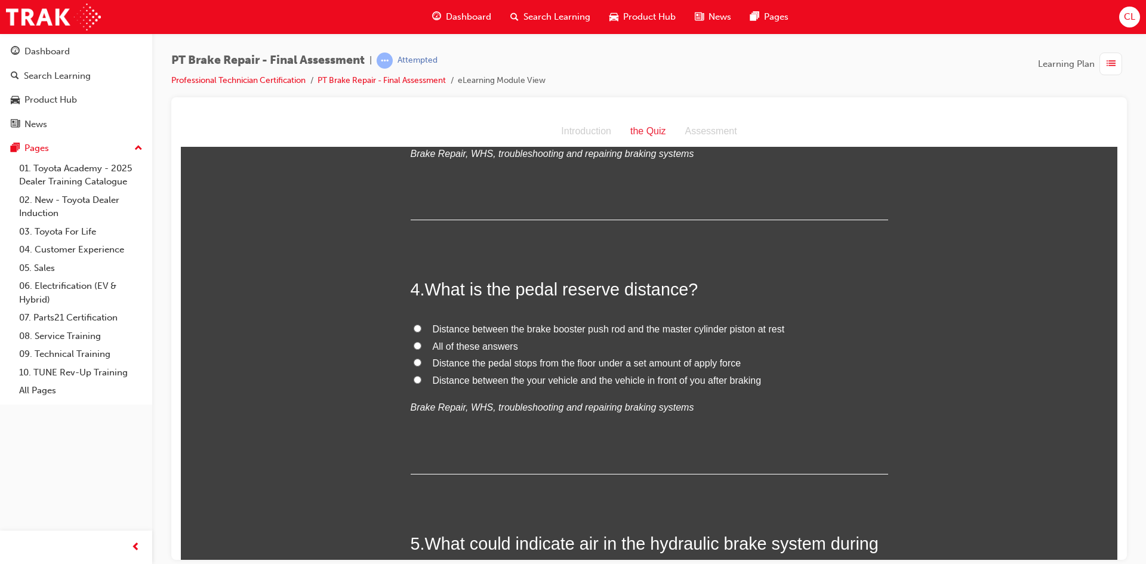
click at [572, 358] on span "Distance the pedal stops from the floor under a set amount of apply force" at bounding box center [587, 363] width 309 height 10
click at [422, 358] on input "Distance the pedal stops from the floor under a set amount of apply force" at bounding box center [418, 362] width 8 height 8
radio input "true"
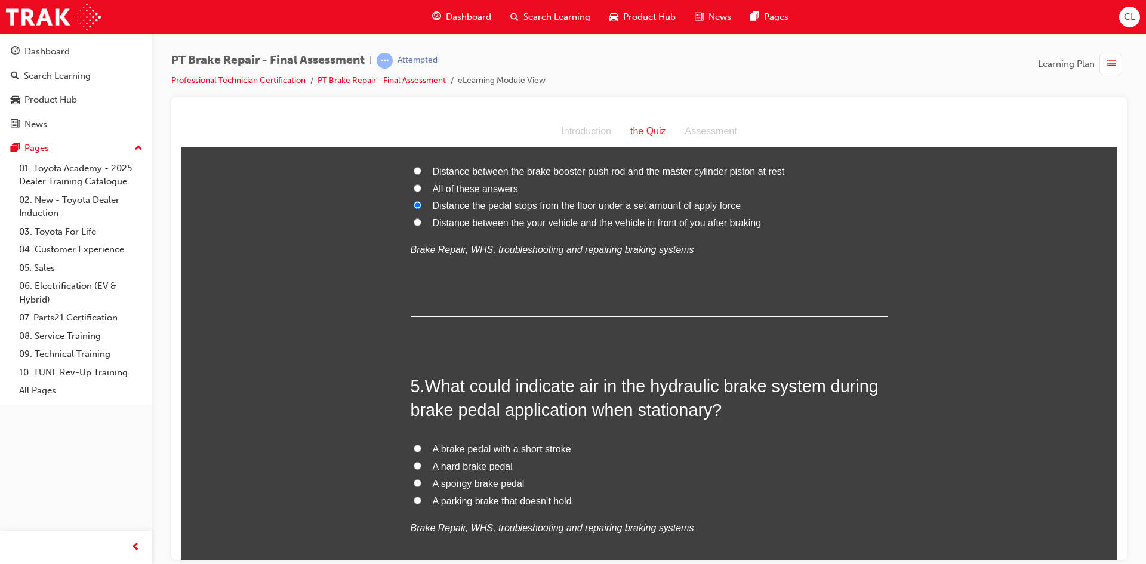
scroll to position [1015, 0]
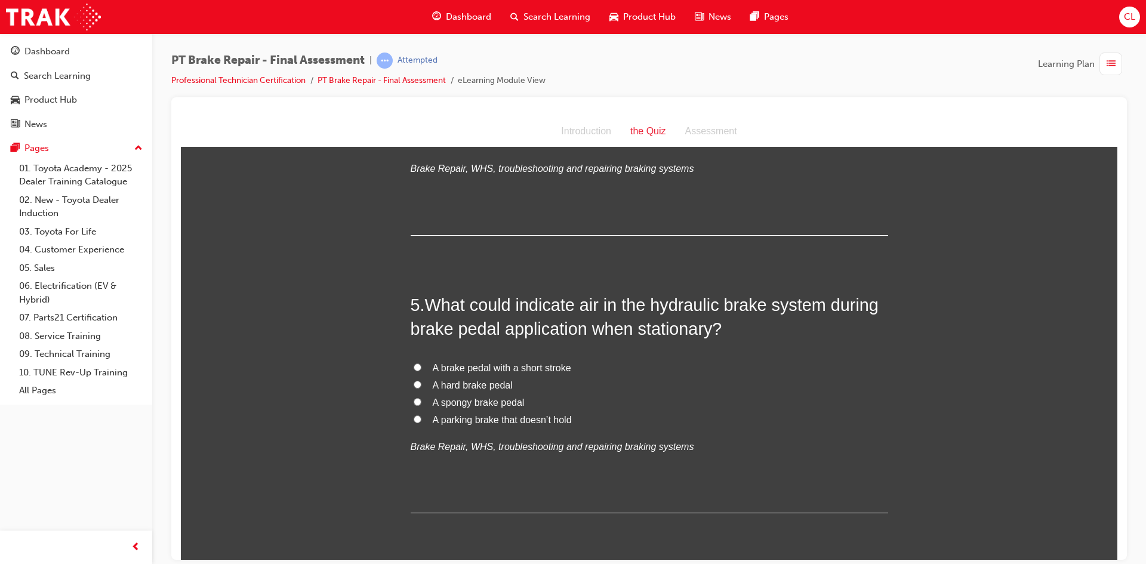
click at [503, 403] on span "A spongy brake pedal" at bounding box center [479, 402] width 92 height 10
click at [422, 403] on input "A spongy brake pedal" at bounding box center [418, 402] width 8 height 8
radio input "true"
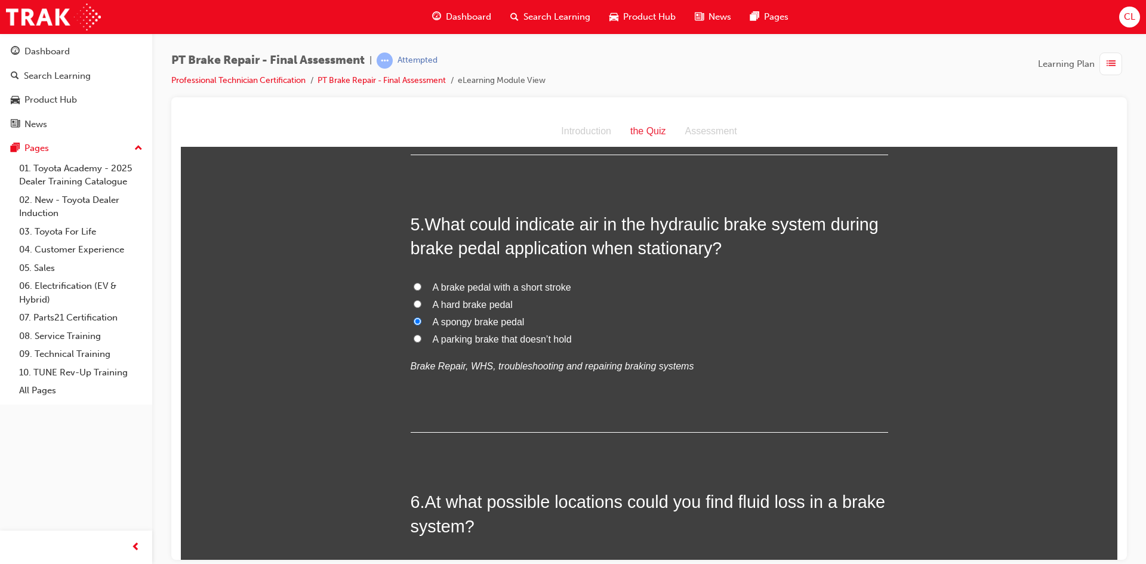
scroll to position [1254, 0]
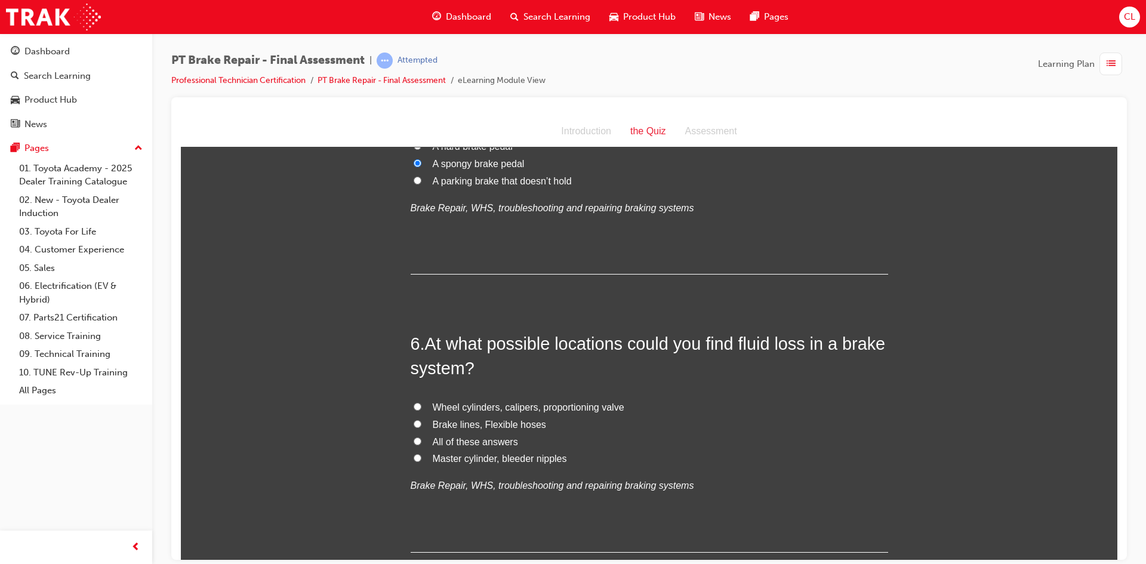
click at [503, 403] on span "Wheel cylinders, calipers, proportioning valve" at bounding box center [529, 407] width 192 height 10
click at [422, 403] on input "Wheel cylinders, calipers, proportioning valve" at bounding box center [418, 406] width 8 height 8
radio input "true"
click at [508, 423] on span "Brake lines, Flexible hoses" at bounding box center [489, 424] width 113 height 10
click at [422, 423] on input "Brake lines, Flexible hoses" at bounding box center [418, 424] width 8 height 8
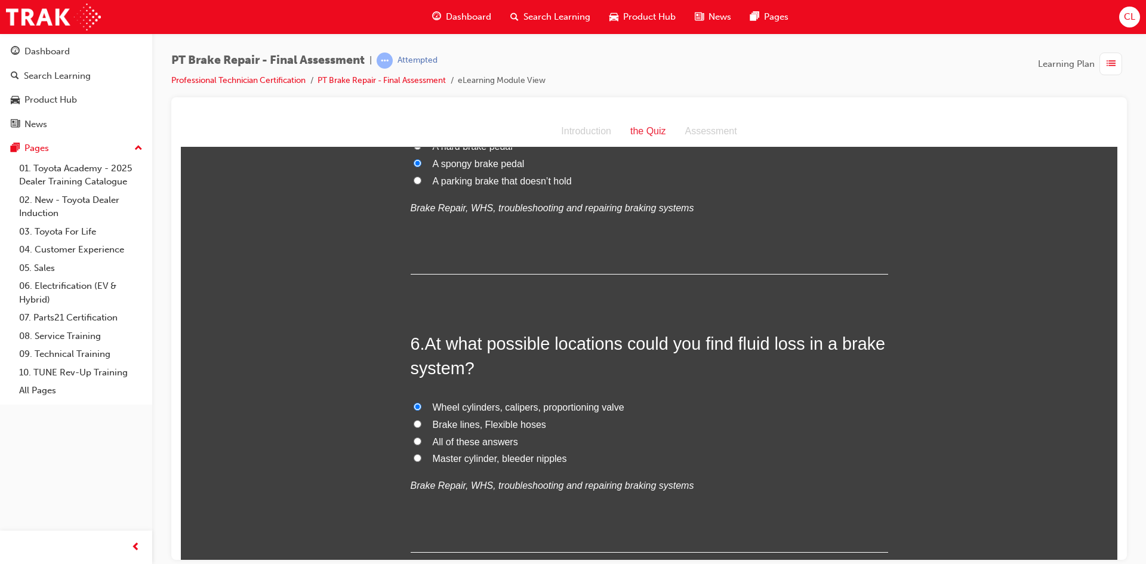
radio input "true"
click at [504, 442] on span "All of these answers" at bounding box center [475, 441] width 85 height 10
click at [422, 442] on input "All of these answers" at bounding box center [418, 441] width 8 height 8
radio input "true"
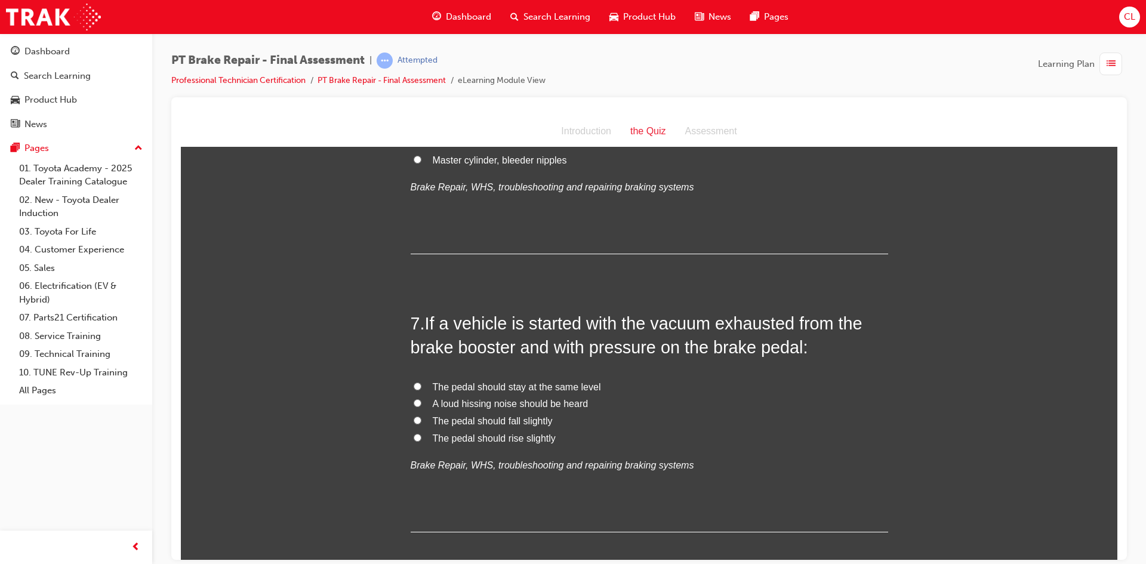
click at [522, 420] on span "The pedal should fall slightly" at bounding box center [493, 421] width 120 height 10
click at [422, 420] on input "The pedal should fall slightly" at bounding box center [418, 420] width 8 height 8
radio input "true"
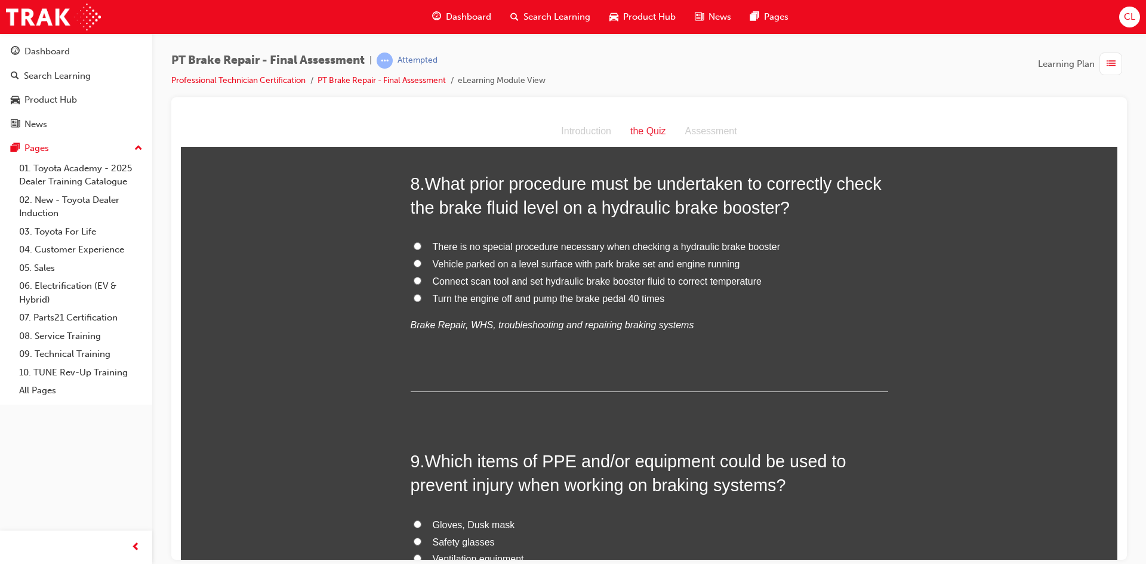
scroll to position [1911, 0]
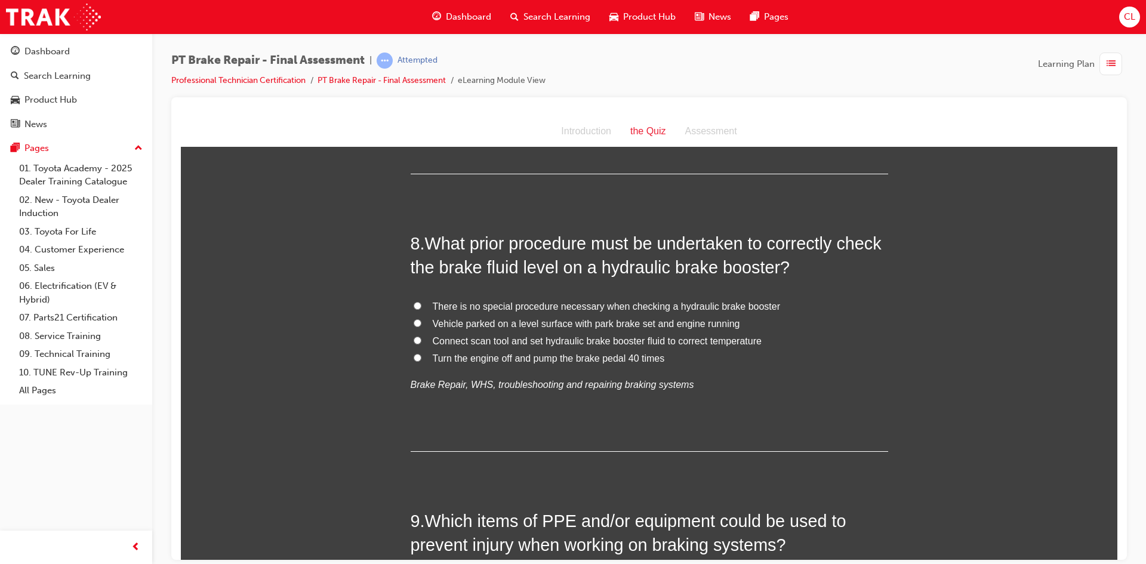
click at [585, 358] on span "Turn the engine off and pump the brake pedal 40 times" at bounding box center [549, 358] width 232 height 10
click at [422, 358] on input "Turn the engine off and pump the brake pedal 40 times" at bounding box center [418, 357] width 8 height 8
radio input "true"
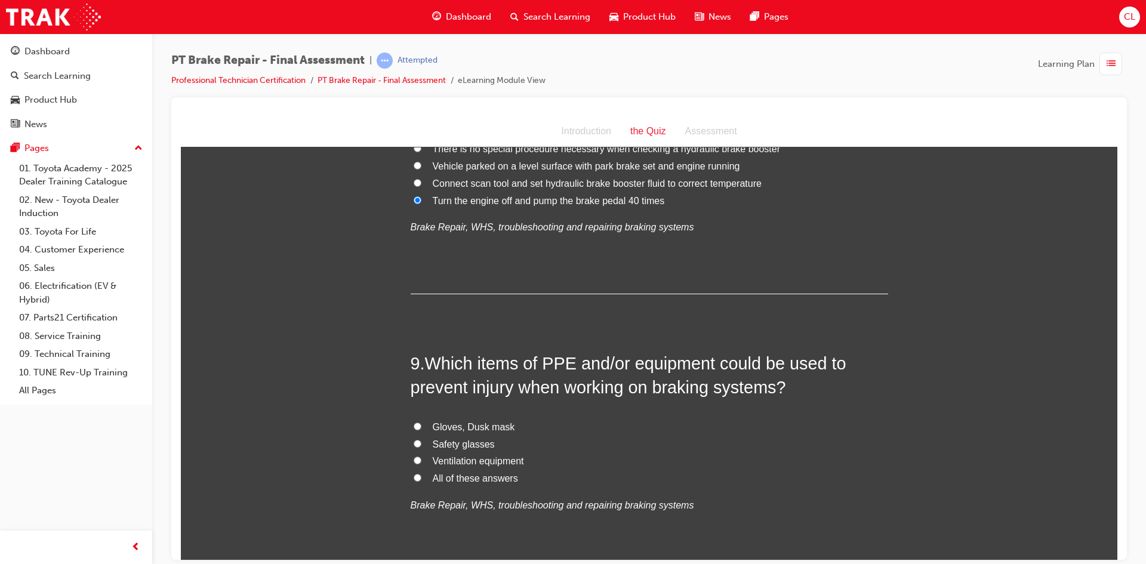
scroll to position [2085, 0]
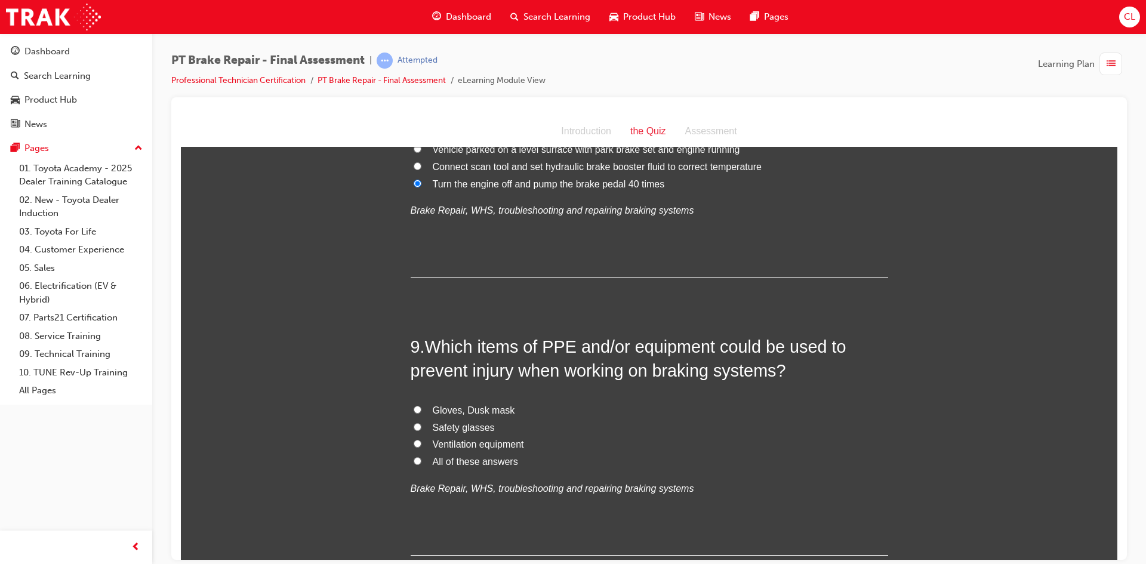
click at [451, 459] on span "All of these answers" at bounding box center [475, 461] width 85 height 10
click at [422, 459] on input "All of these answers" at bounding box center [418, 461] width 8 height 8
radio input "true"
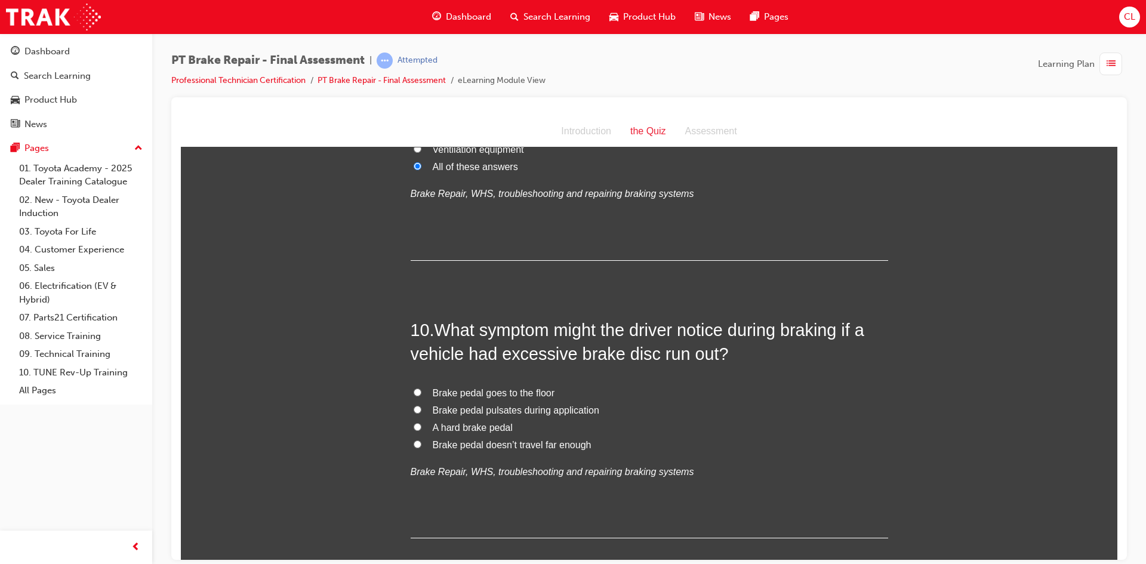
scroll to position [2383, 0]
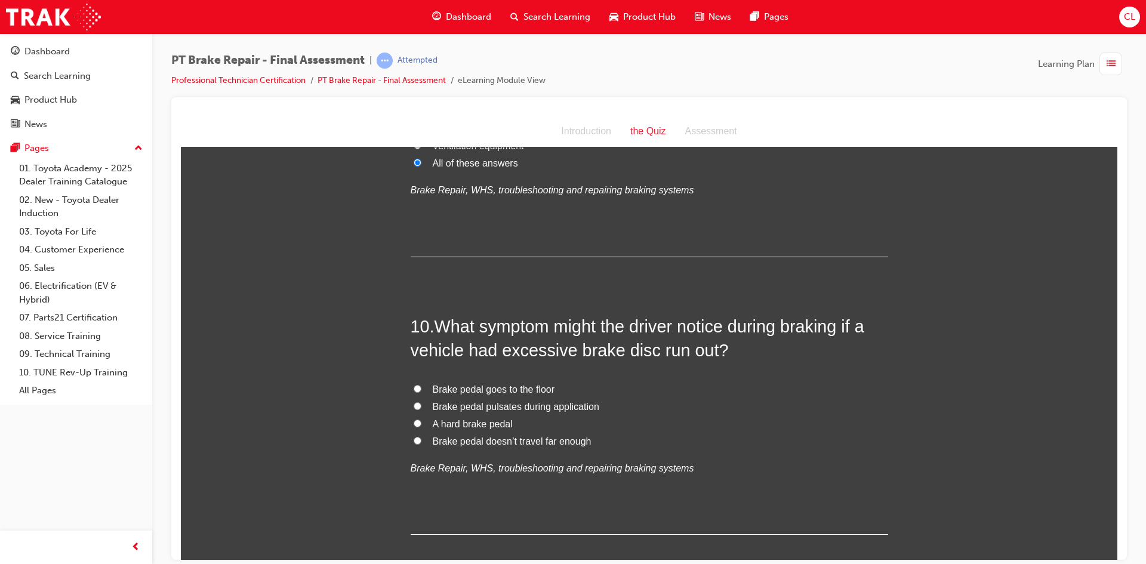
click at [513, 402] on span "Brake pedal pulsates during application" at bounding box center [516, 406] width 167 height 10
click at [422, 402] on input "Brake pedal pulsates during application" at bounding box center [418, 406] width 8 height 8
radio input "true"
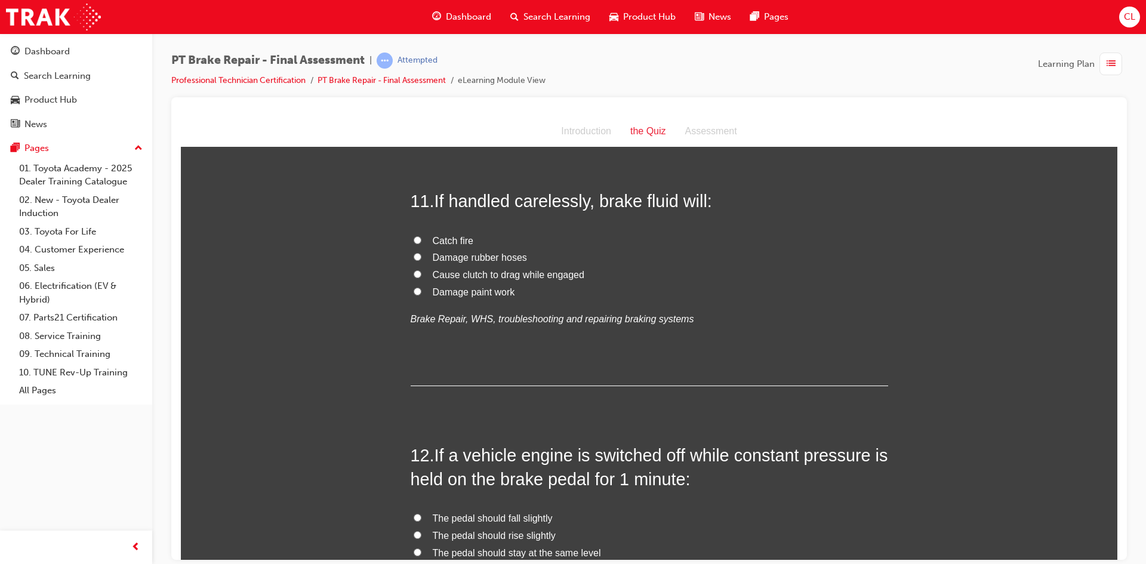
scroll to position [2801, 0]
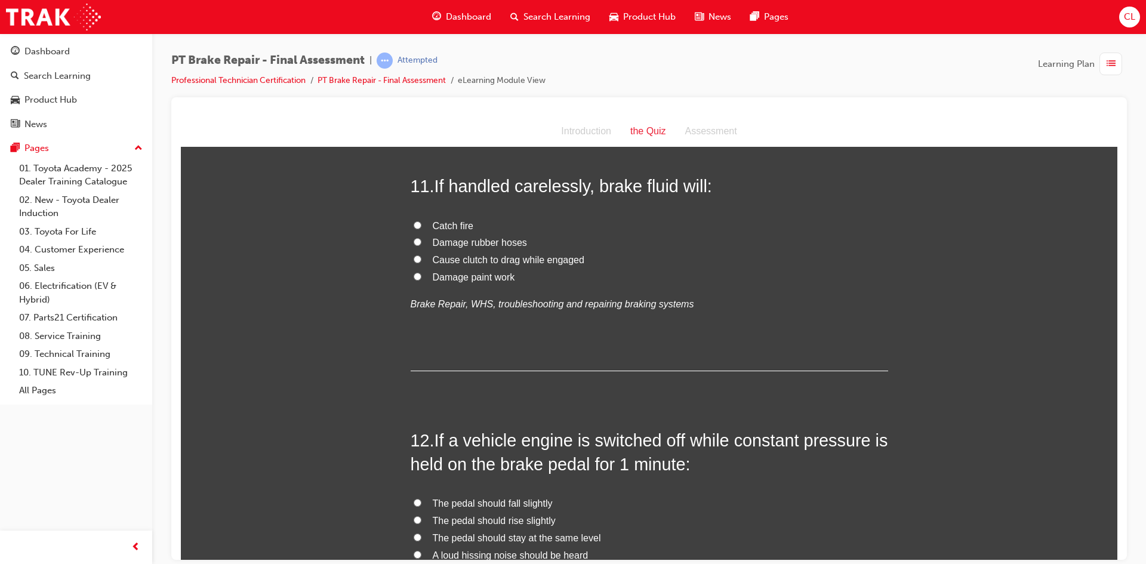
click at [467, 275] on span "Damage paint work" at bounding box center [474, 277] width 82 height 10
click at [422, 275] on input "Damage paint work" at bounding box center [418, 276] width 8 height 8
radio input "true"
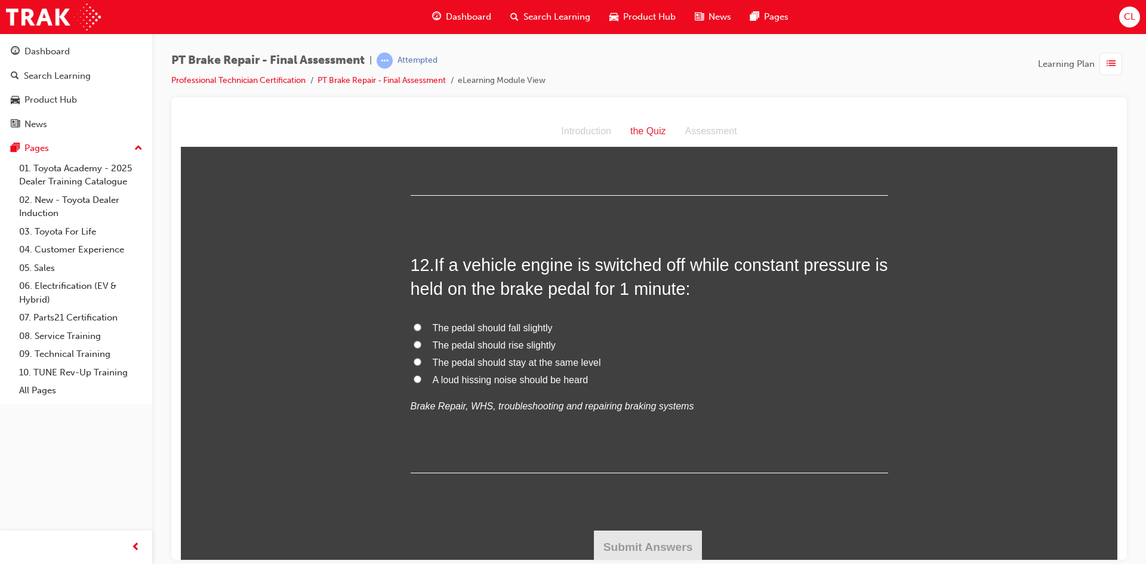
scroll to position [2980, 0]
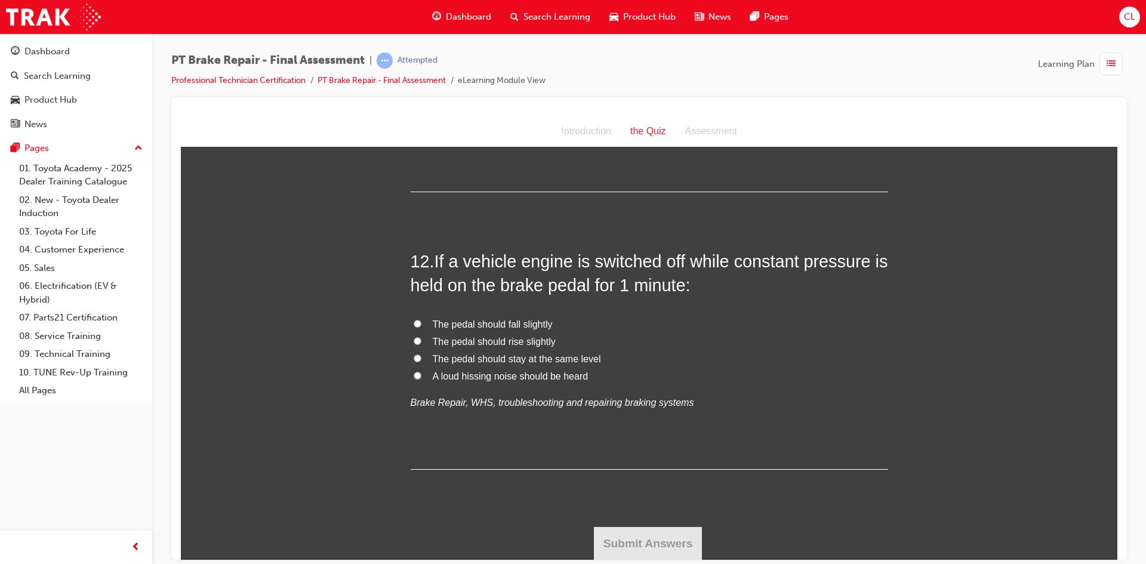
click at [483, 319] on span "The pedal should fall slightly" at bounding box center [493, 324] width 120 height 10
click at [422, 319] on input "The pedal should fall slightly" at bounding box center [418, 323] width 8 height 8
radio input "true"
click at [651, 548] on button "Submit Answers" at bounding box center [648, 543] width 109 height 33
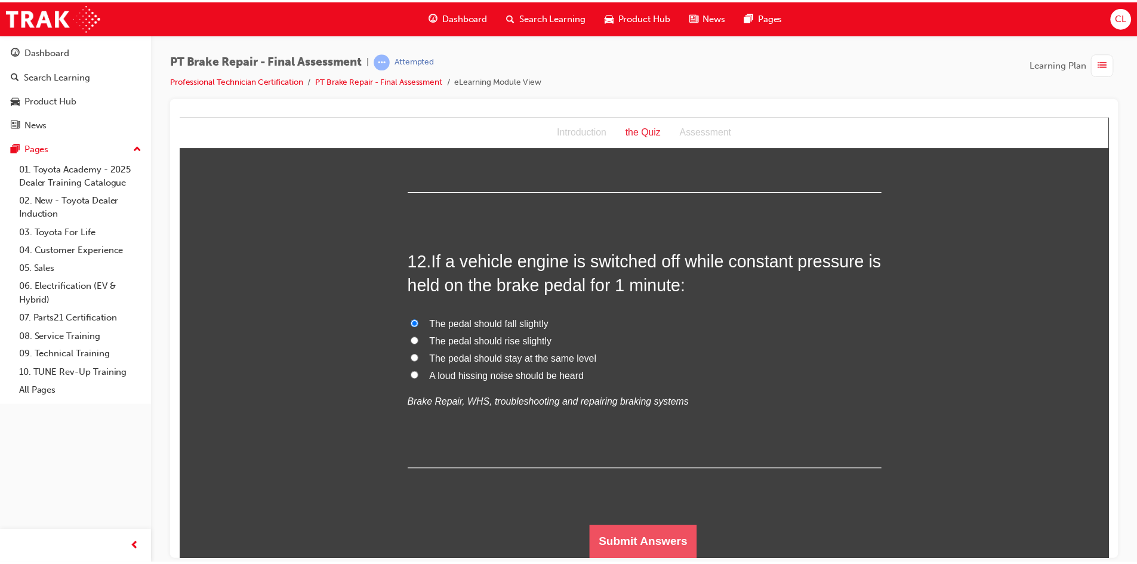
scroll to position [0, 0]
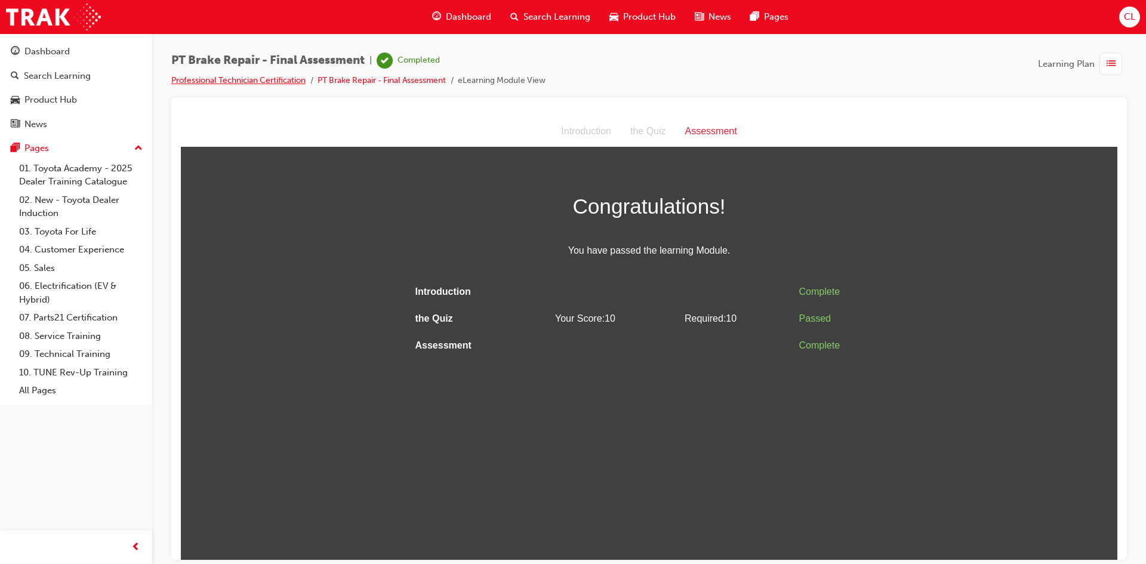
click at [232, 82] on link "Professional Technician Certification" at bounding box center [238, 80] width 134 height 10
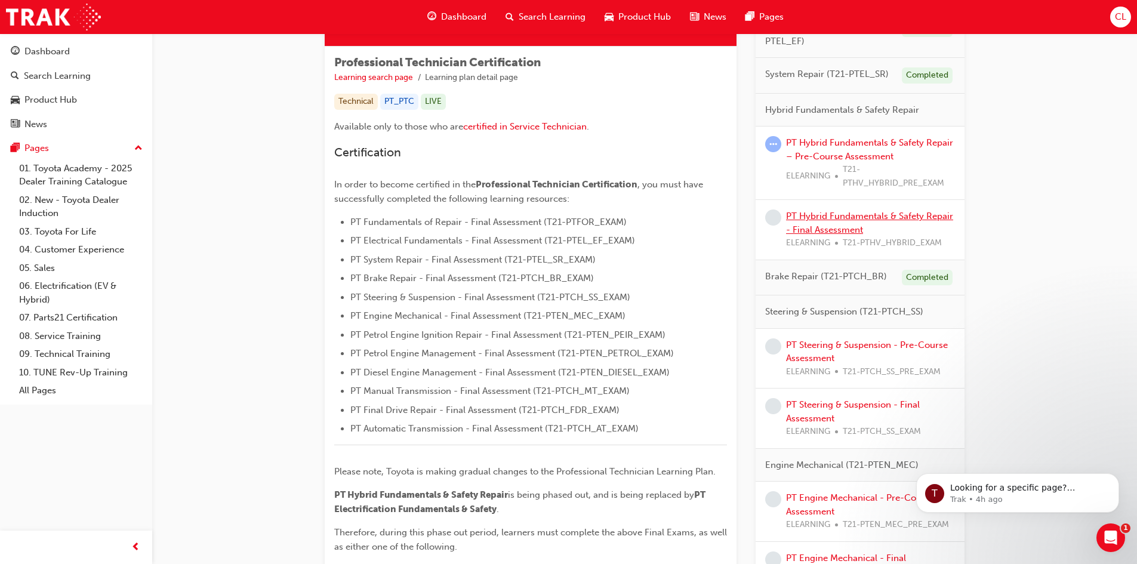
scroll to position [204, 0]
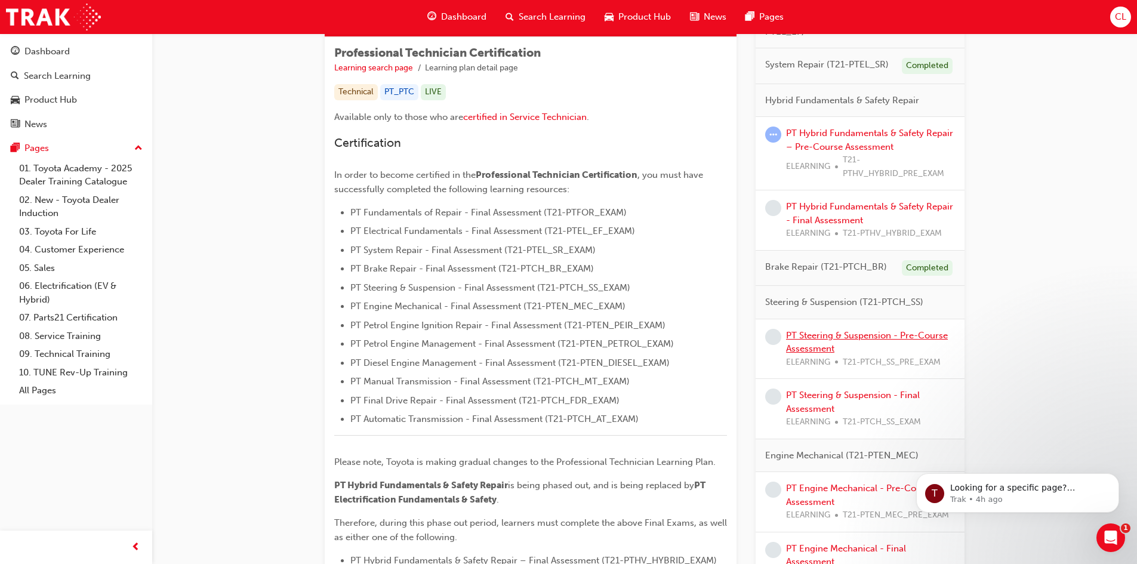
click at [833, 343] on link "PT Steering & Suspension - Pre-Course Assessment" at bounding box center [867, 342] width 162 height 24
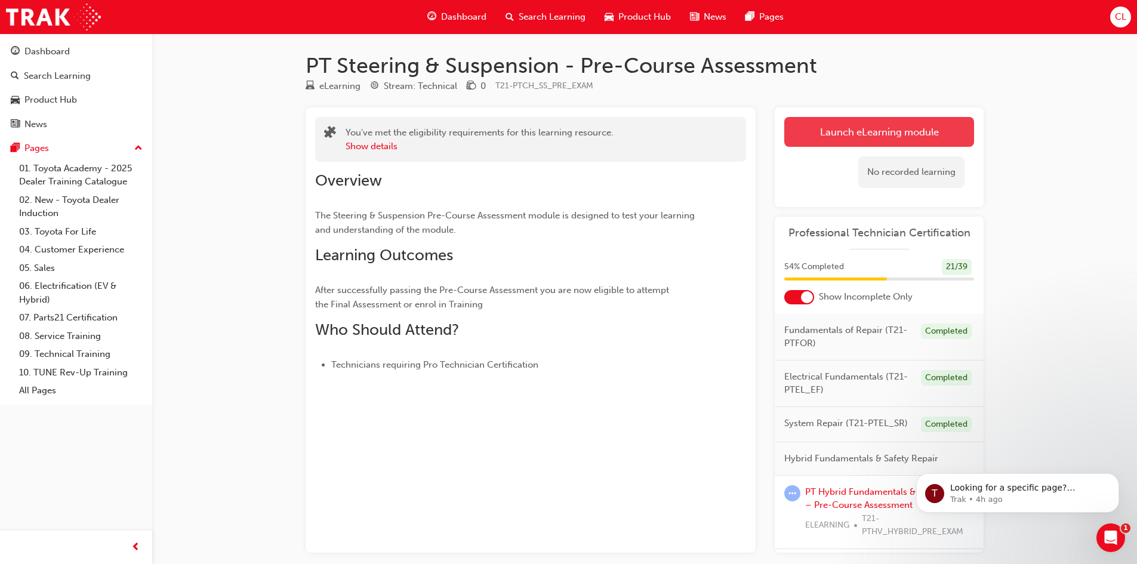
click at [842, 133] on link "Launch eLearning module" at bounding box center [880, 132] width 190 height 30
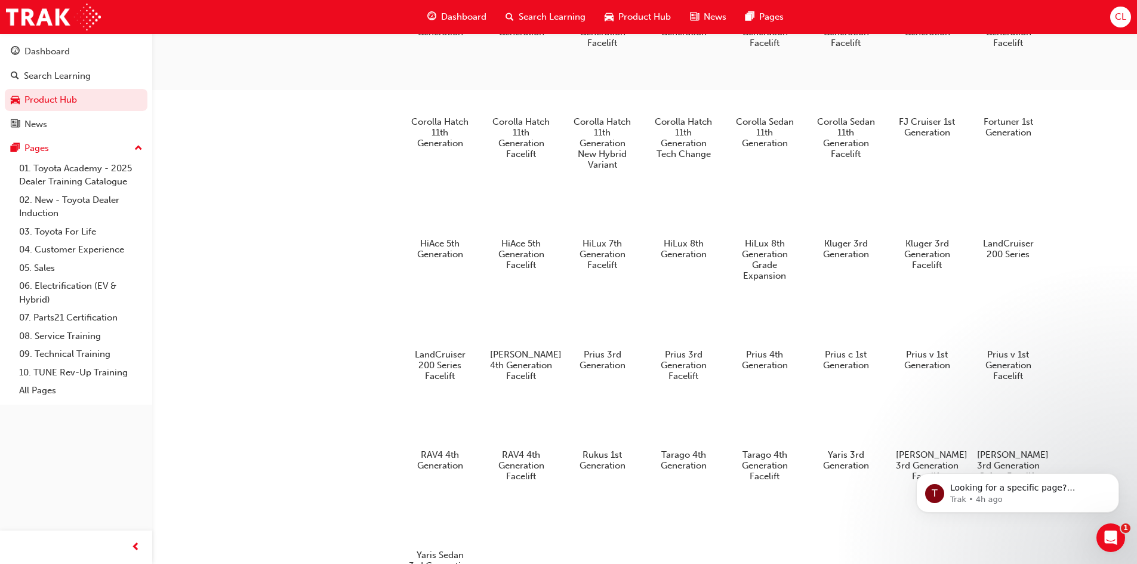
scroll to position [628, 0]
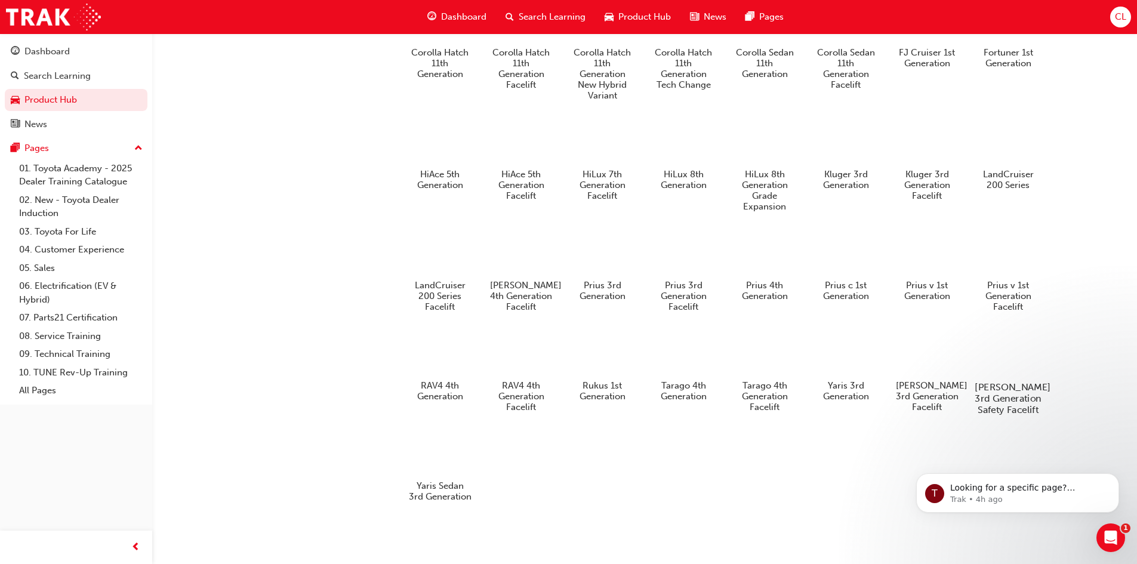
click at [1019, 349] on div at bounding box center [1008, 352] width 66 height 48
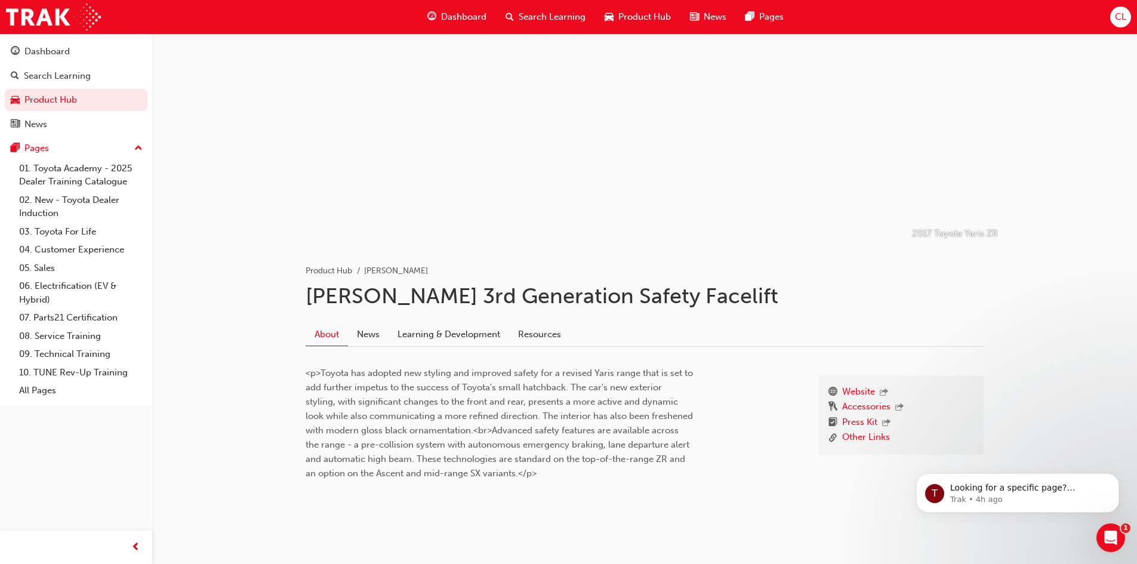
scroll to position [40, 0]
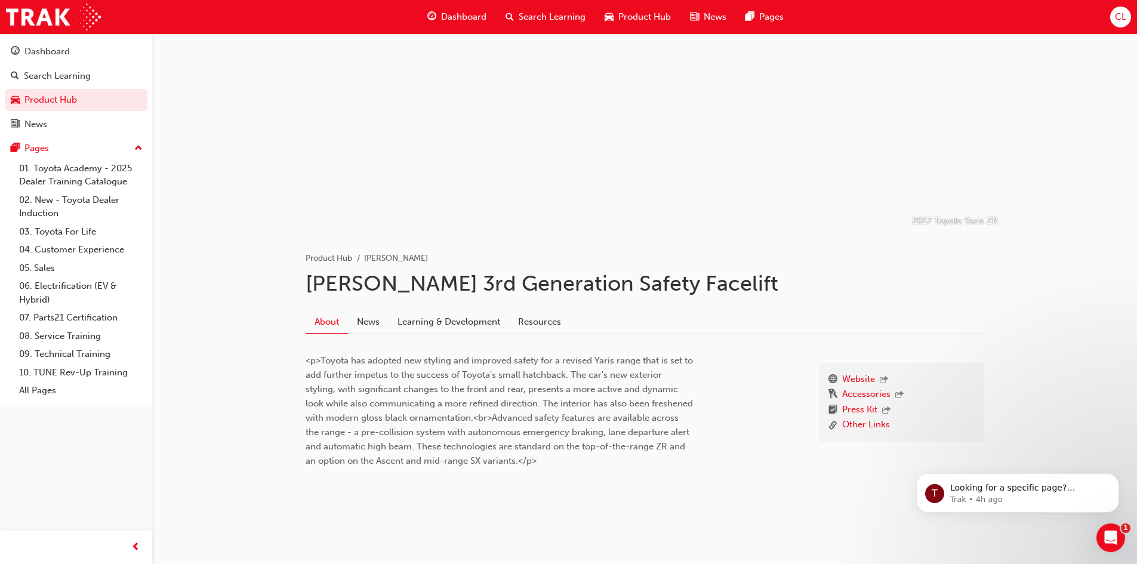
scroll to position [628, 0]
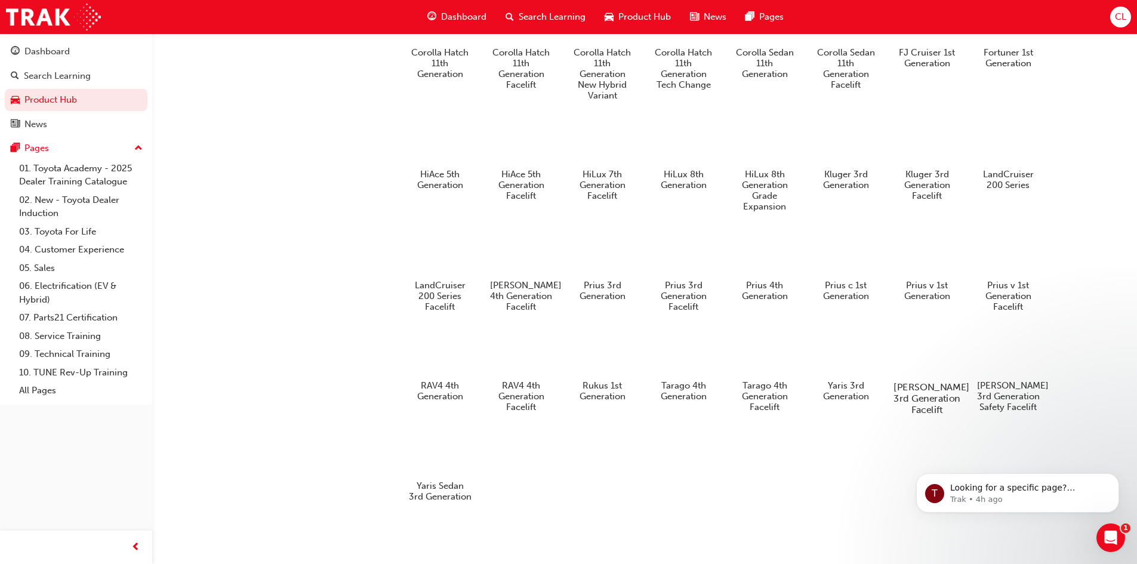
click at [935, 354] on div at bounding box center [927, 352] width 66 height 48
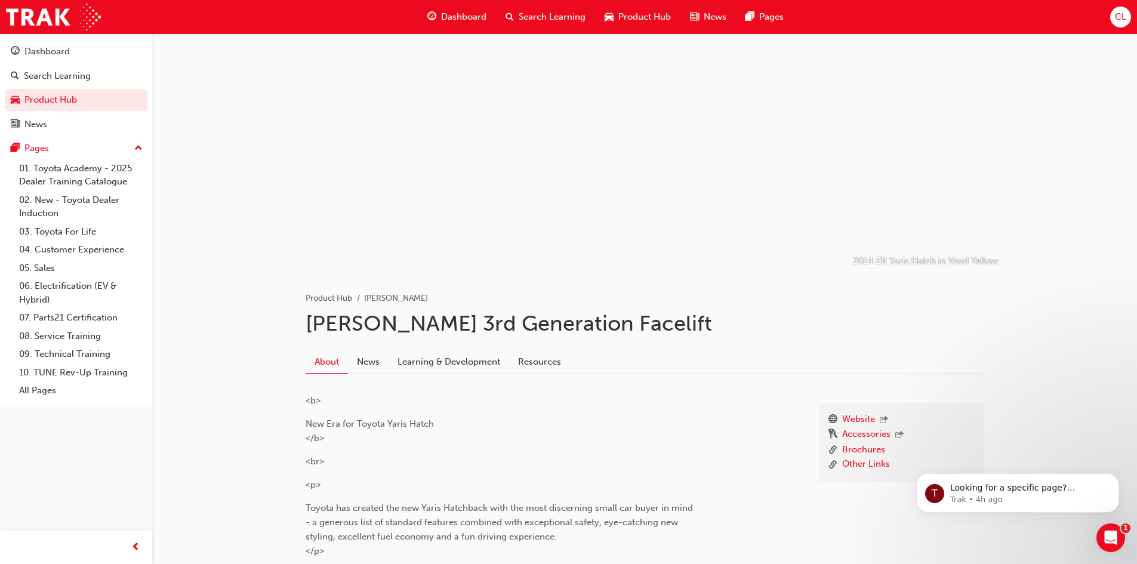
scroll to position [179, 0]
